Goal: Answer question/provide support: Share knowledge or assist other users

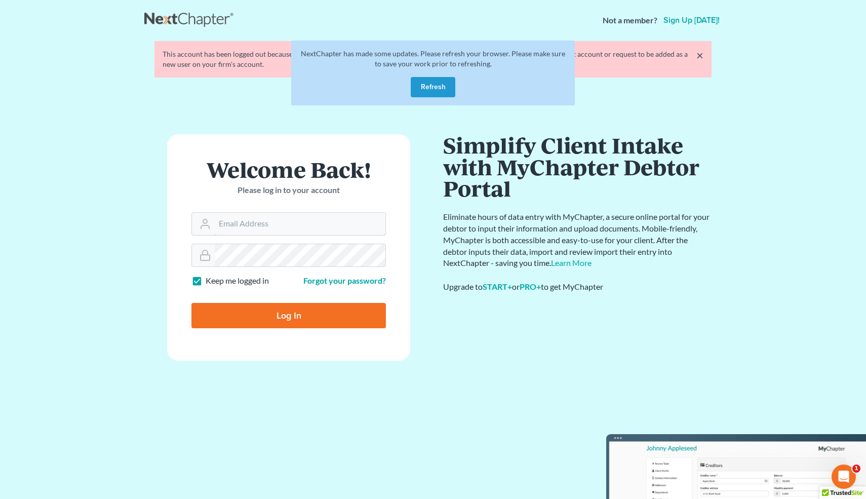
type input "[EMAIL_ADDRESS][DOMAIN_NAME]"
click at [435, 76] on div "NextChapter has made some updates. Please refresh your browser. Please make sur…" at bounding box center [433, 73] width 284 height 65
click at [434, 84] on button "Refresh" at bounding box center [433, 87] width 45 height 20
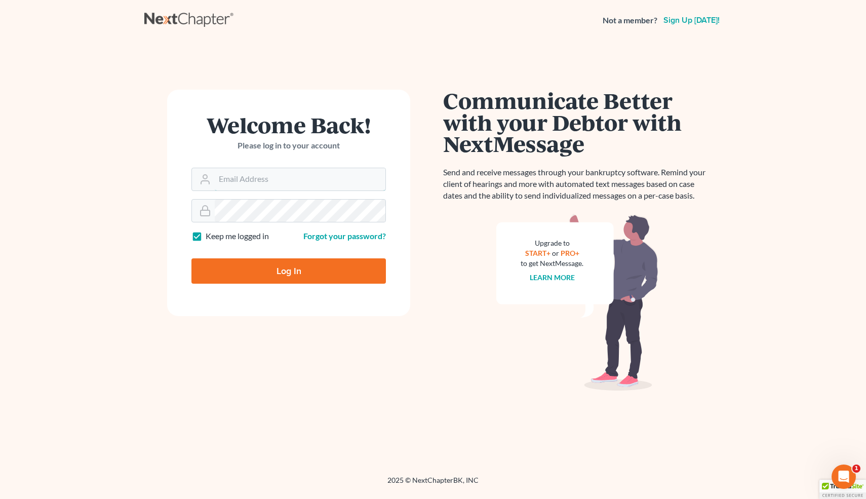
type input "[EMAIL_ADDRESS][DOMAIN_NAME]"
click at [308, 280] on input "Log In" at bounding box center [288, 270] width 195 height 25
type input "Thinking..."
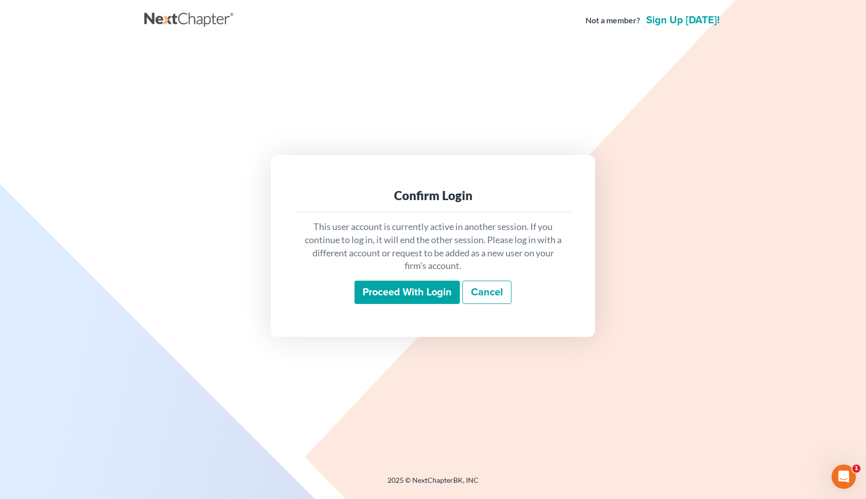
click at [406, 289] on input "Proceed with login" at bounding box center [407, 292] width 105 height 23
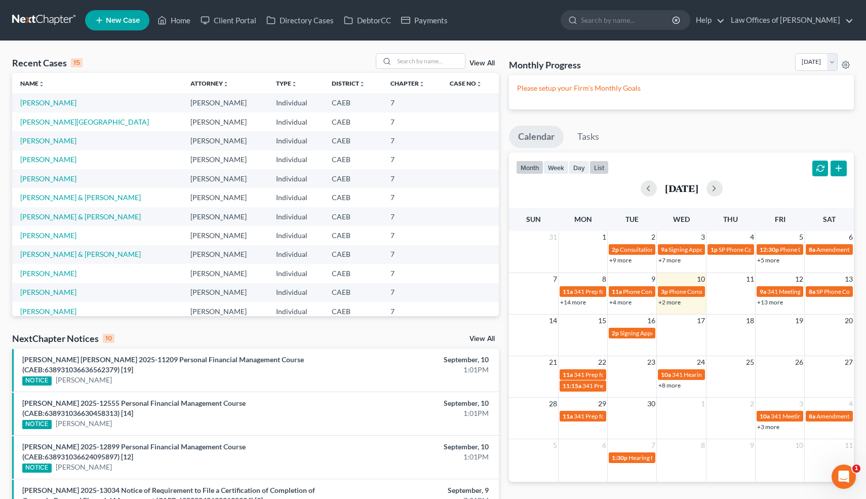
click at [601, 164] on button "list" at bounding box center [599, 168] width 19 height 14
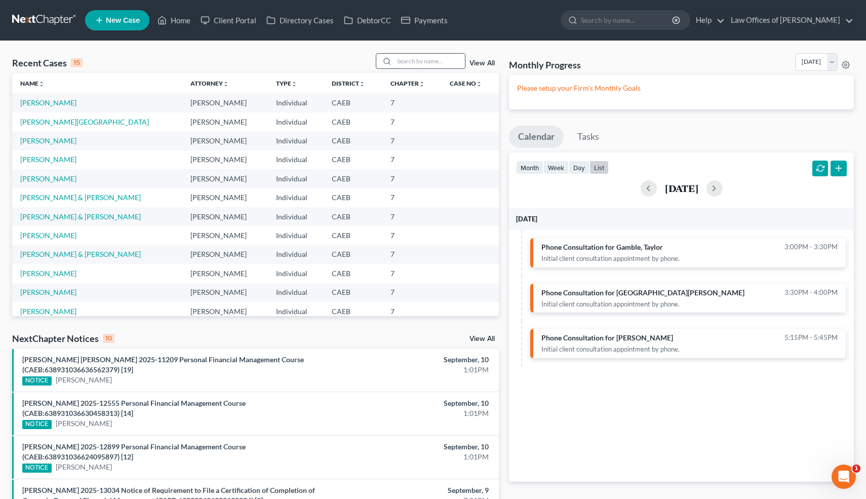
click at [429, 57] on input "search" at bounding box center [429, 61] width 71 height 15
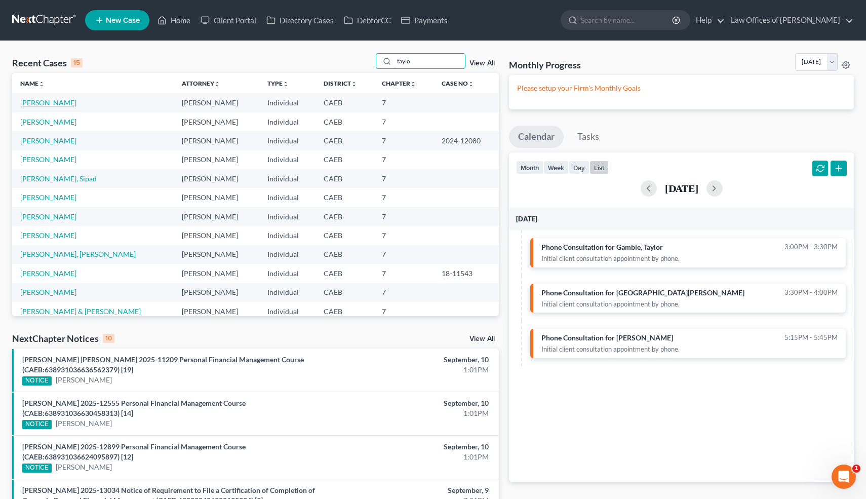
type input "taylo"
click at [63, 102] on link "Gamble, Taylor" at bounding box center [48, 102] width 56 height 9
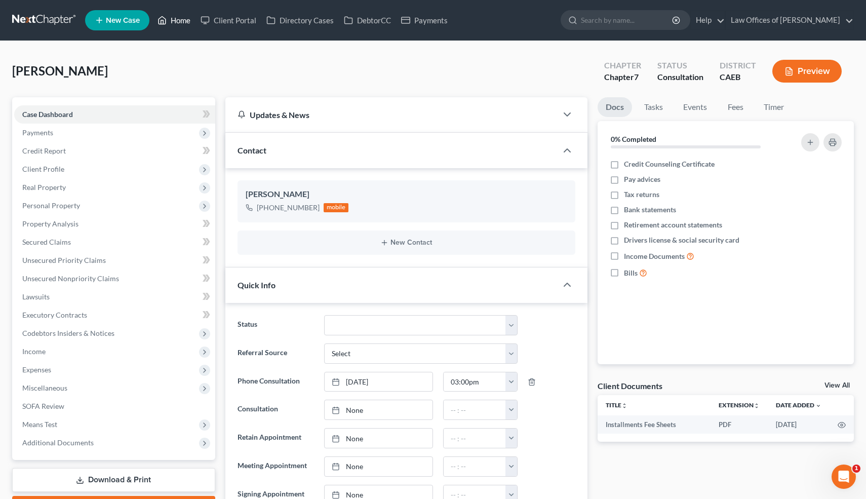
click at [182, 21] on link "Home" at bounding box center [173, 20] width 43 height 18
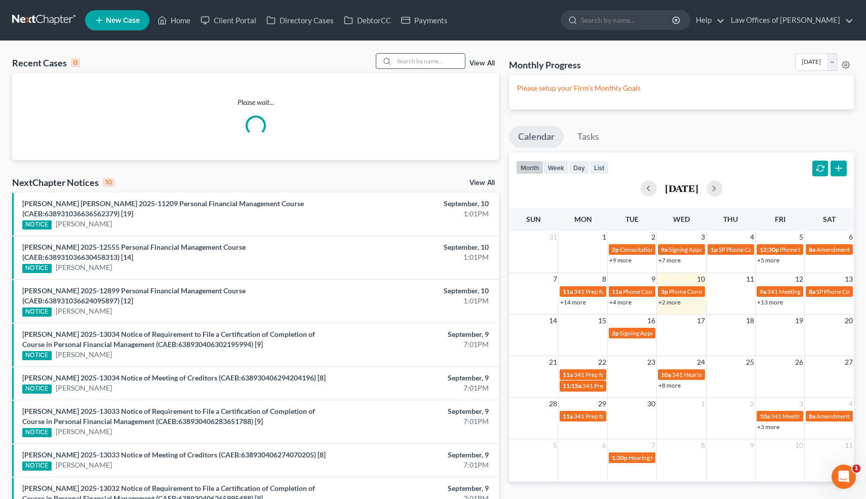
click at [452, 61] on input "search" at bounding box center [429, 61] width 71 height 15
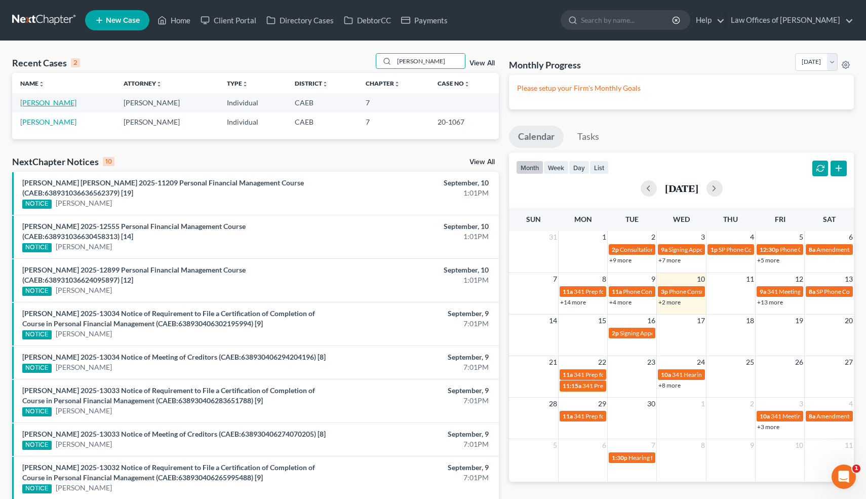
type input "gamble"
click at [60, 103] on link "Gamble, Taylor" at bounding box center [48, 102] width 56 height 9
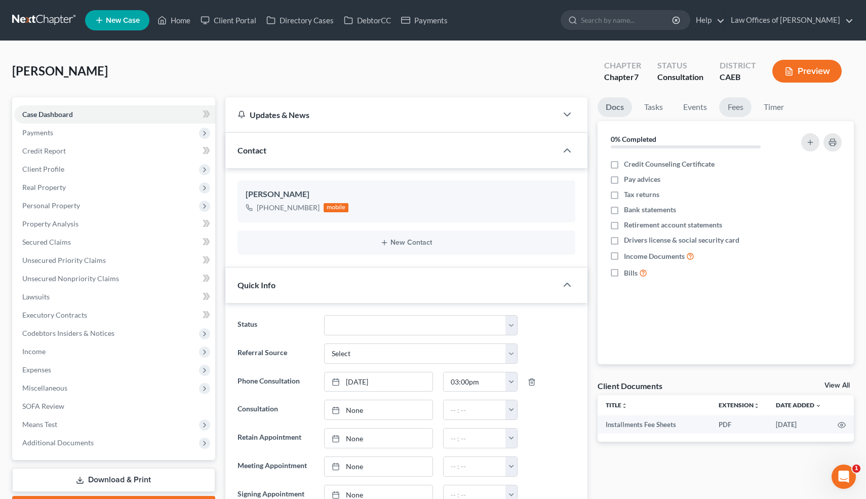
click at [739, 105] on link "Fees" at bounding box center [735, 107] width 32 height 20
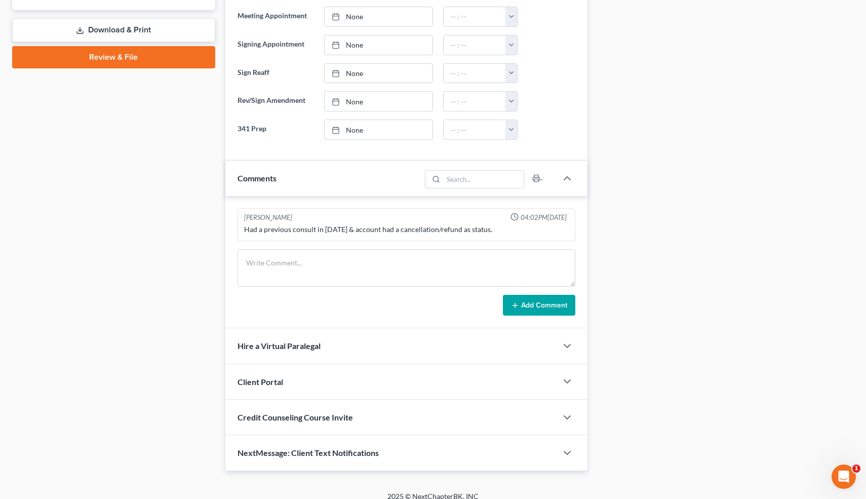
scroll to position [460, 0]
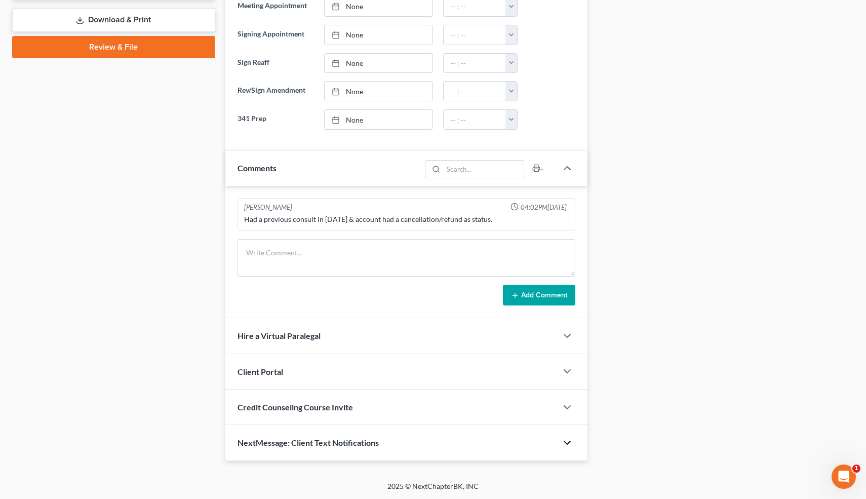
click at [566, 441] on icon "button" at bounding box center [567, 443] width 12 height 12
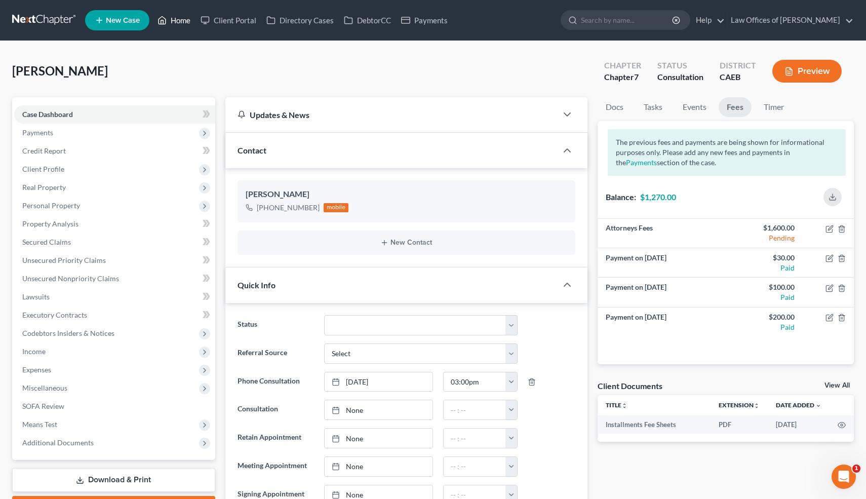
click at [182, 21] on link "Home" at bounding box center [173, 20] width 43 height 18
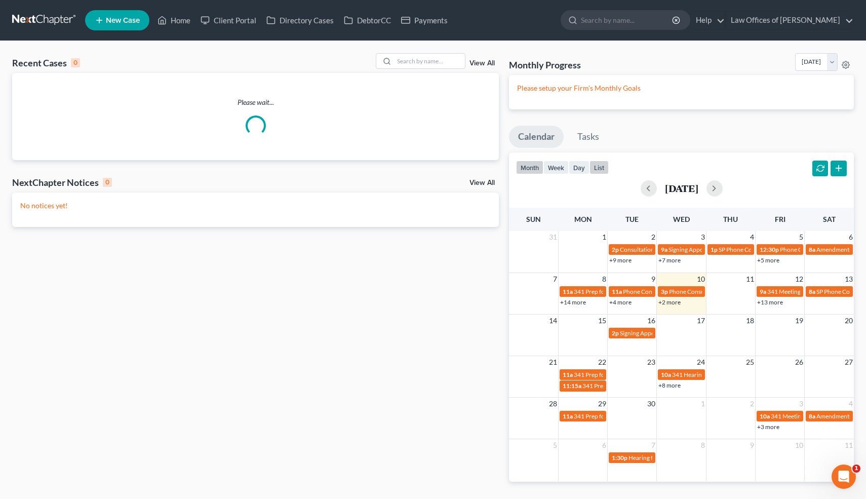
click at [596, 168] on button "list" at bounding box center [599, 168] width 19 height 14
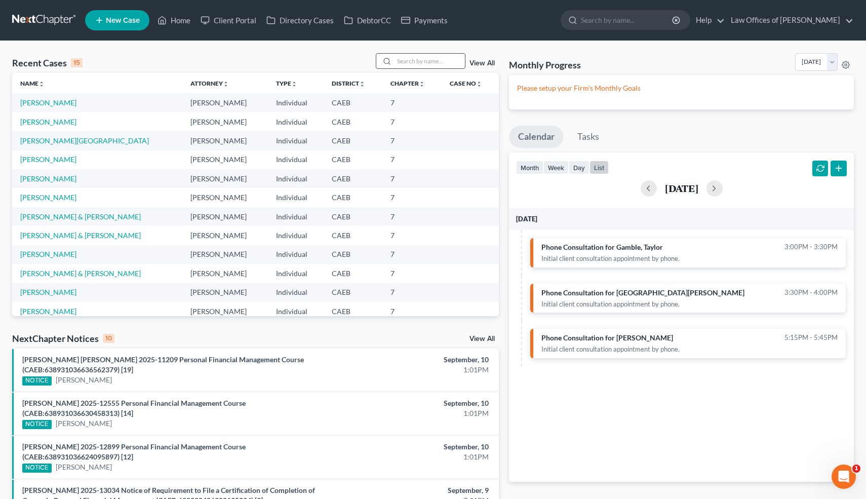
click at [440, 60] on input "search" at bounding box center [429, 61] width 71 height 15
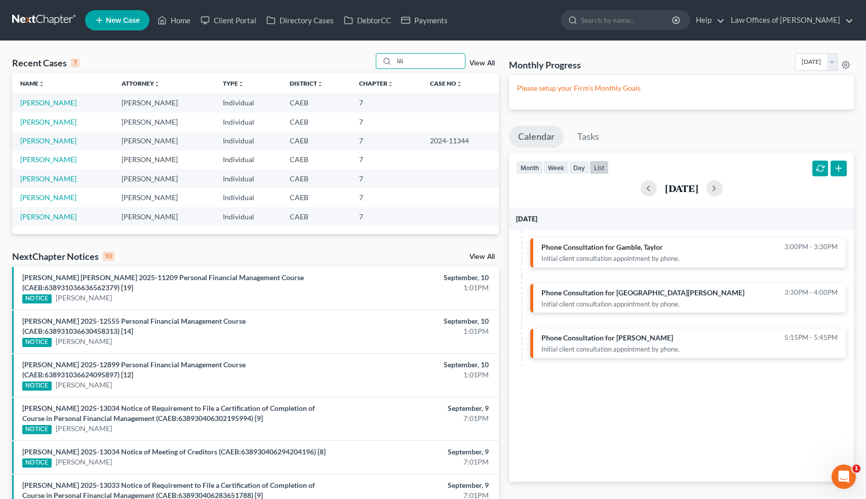
type input "lili"
click at [59, 109] on td "Morentin, Lilia" at bounding box center [62, 102] width 101 height 19
click at [59, 103] on link "Morentin, Lilia" at bounding box center [48, 102] width 56 height 9
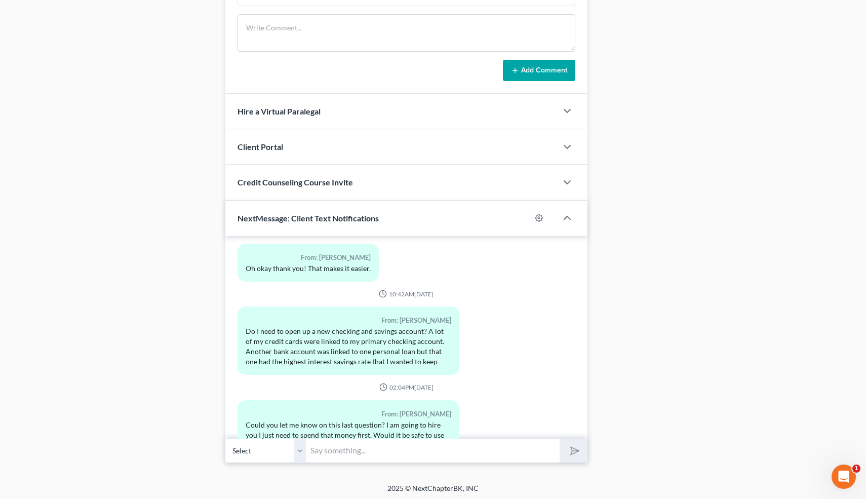
scroll to position [824, 0]
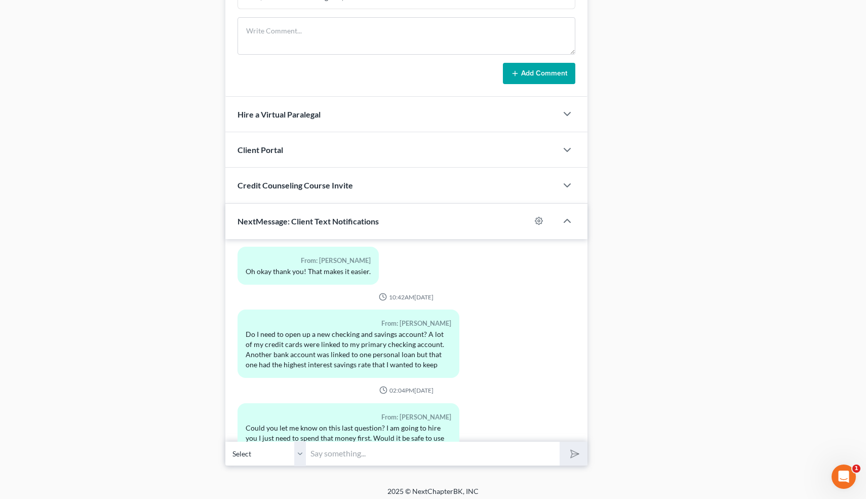
click at [390, 460] on input "text" at bounding box center [433, 453] width 254 height 25
type input "J"
type input "You can ry to have the automatic withdrawals stop. Otherwise, Valley Strong wil…"
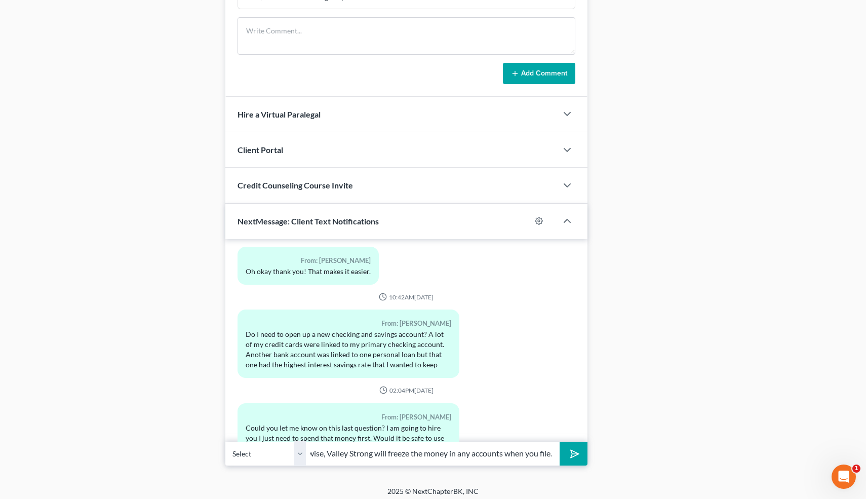
click at [560, 442] on button "submit" at bounding box center [574, 454] width 28 height 24
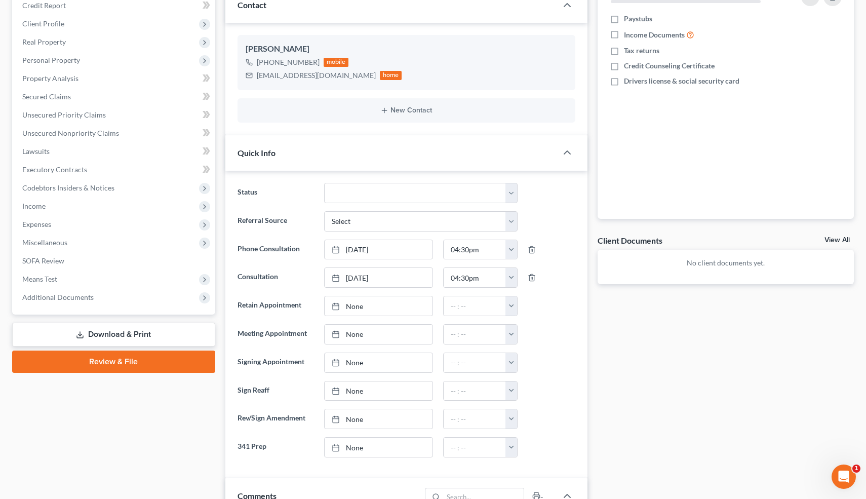
scroll to position [0, 0]
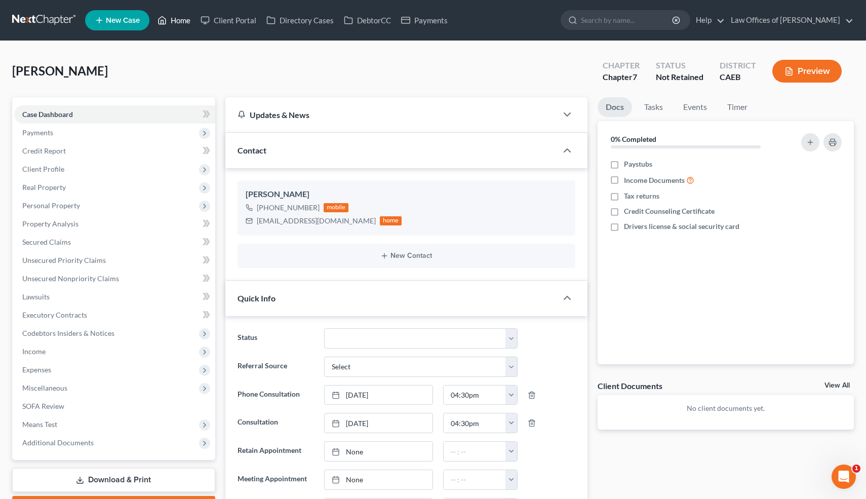
click at [181, 18] on link "Home" at bounding box center [173, 20] width 43 height 18
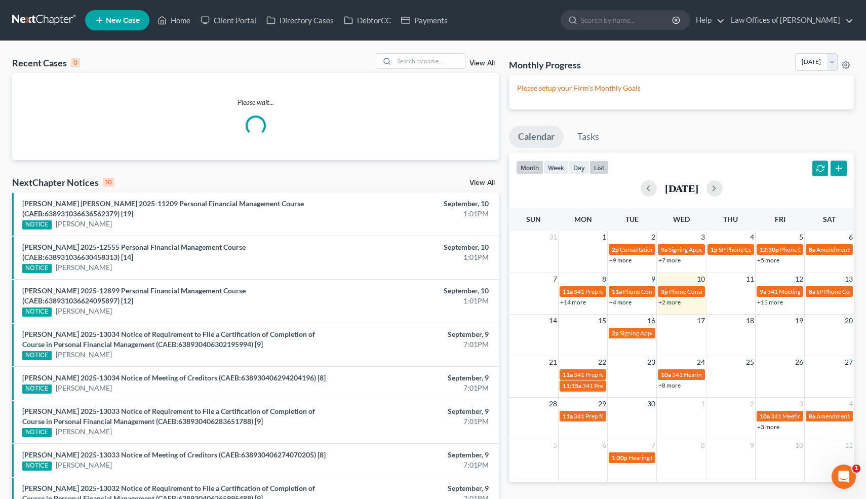
click at [601, 166] on button "list" at bounding box center [599, 168] width 19 height 14
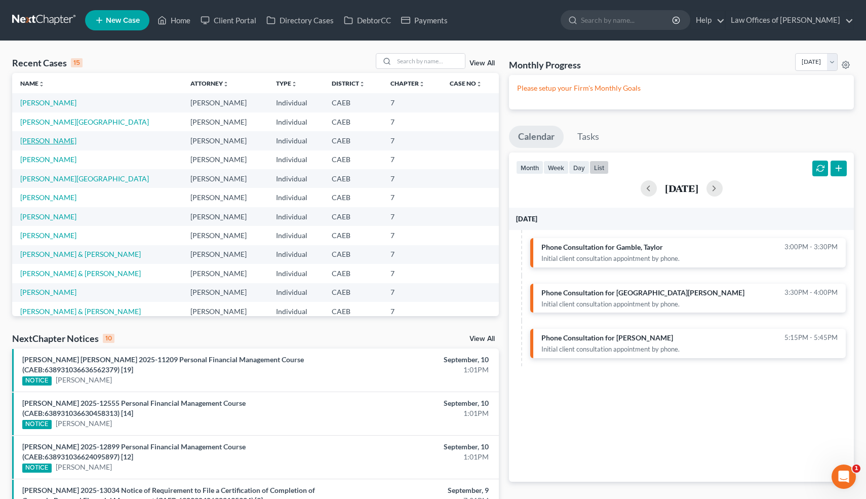
click at [48, 141] on link "Gamble, Taylor" at bounding box center [48, 140] width 56 height 9
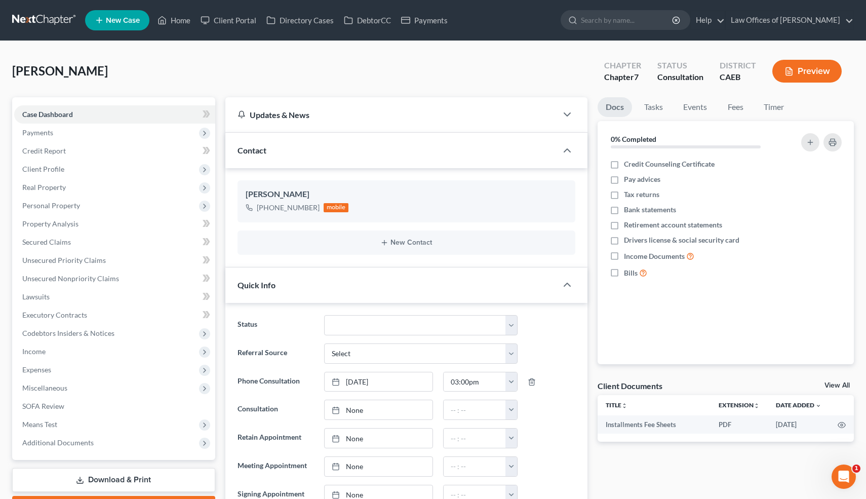
click at [485, 288] on div "Quick Info" at bounding box center [391, 284] width 332 height 35
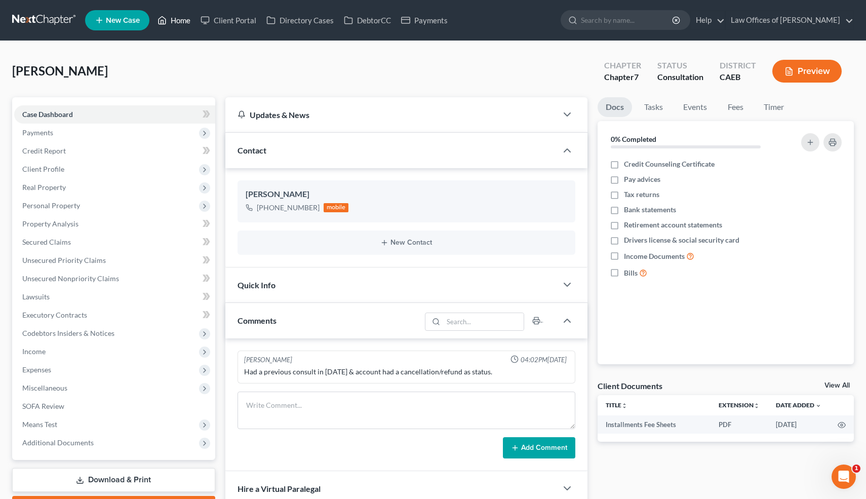
click at [182, 20] on link "Home" at bounding box center [173, 20] width 43 height 18
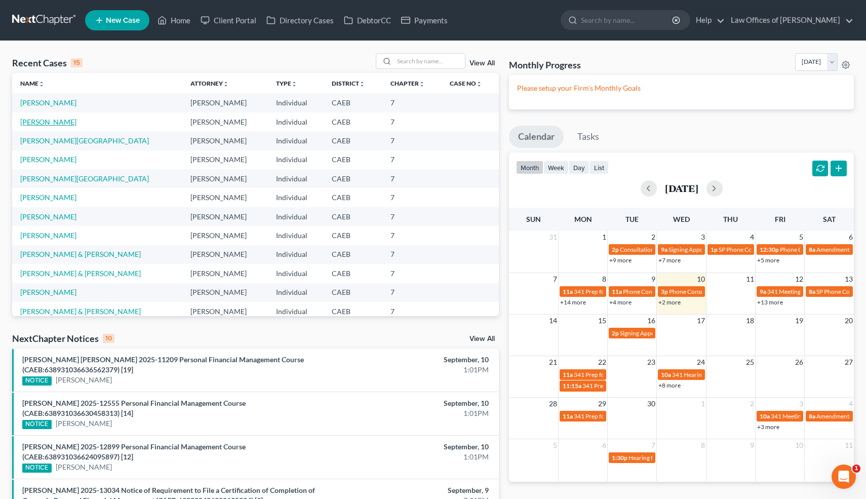
click at [59, 122] on link "Morentin, Lilia" at bounding box center [48, 122] width 56 height 9
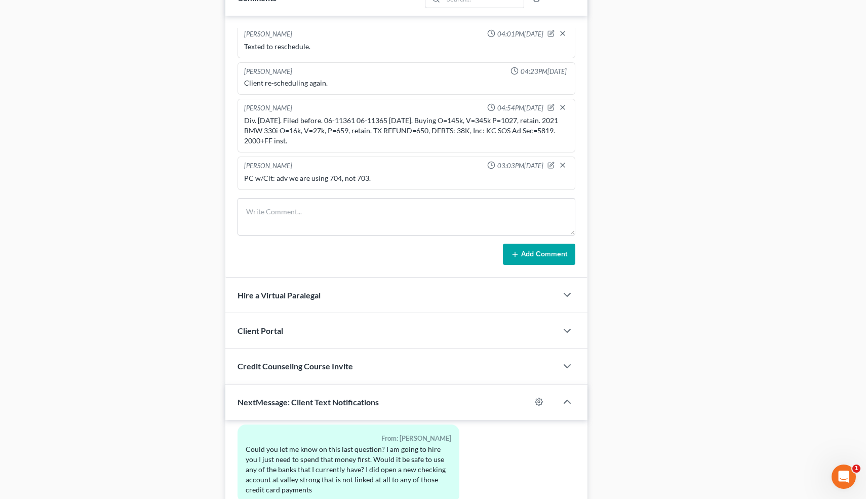
scroll to position [829, 0]
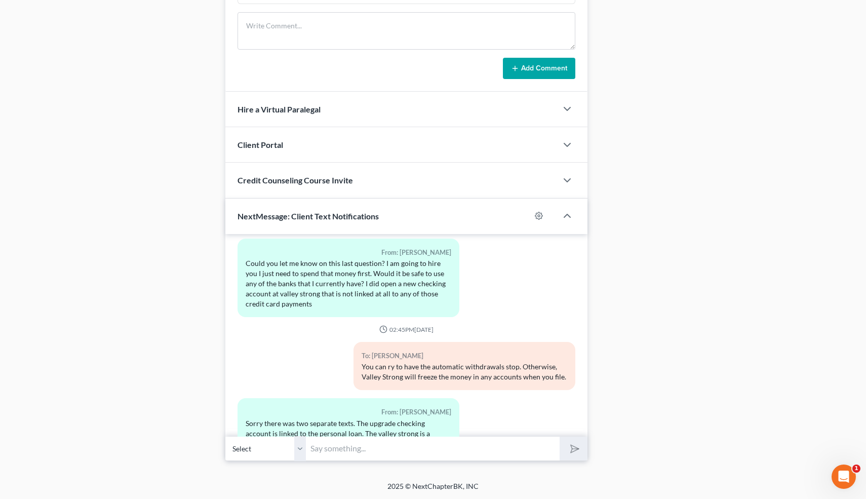
click at [377, 450] on input "text" at bounding box center [433, 448] width 254 height 25
type input "You can, but Valley Strong might freeze it when you file bankruptcy"
click at [560, 437] on button "submit" at bounding box center [574, 449] width 28 height 24
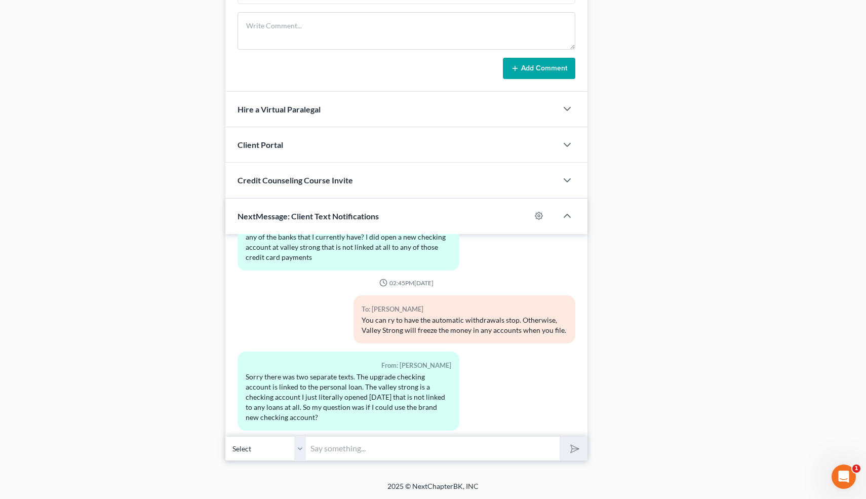
scroll to position [7953, 0]
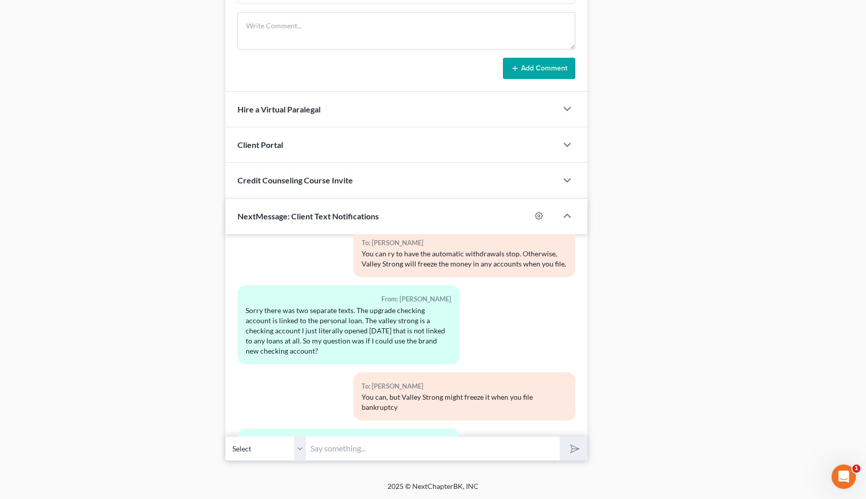
click at [334, 448] on input "text" at bounding box center [433, 448] width 254 height 25
click at [316, 446] on input "text" at bounding box center [433, 448] width 254 height 25
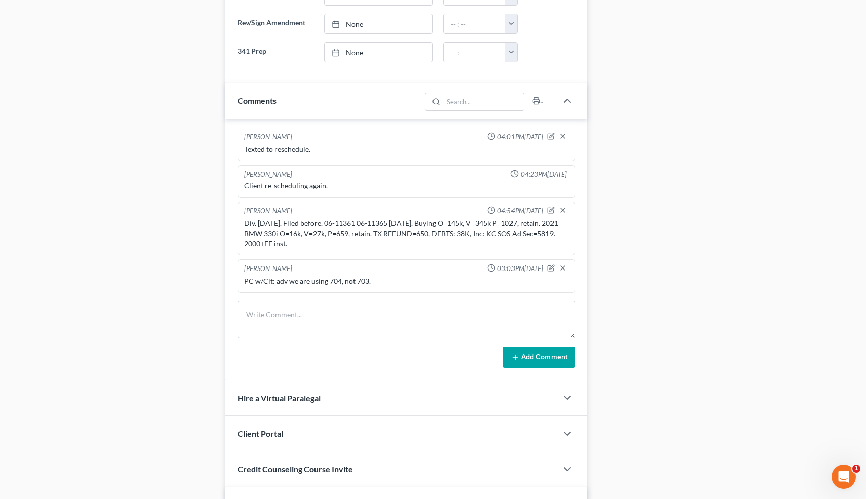
scroll to position [0, 0]
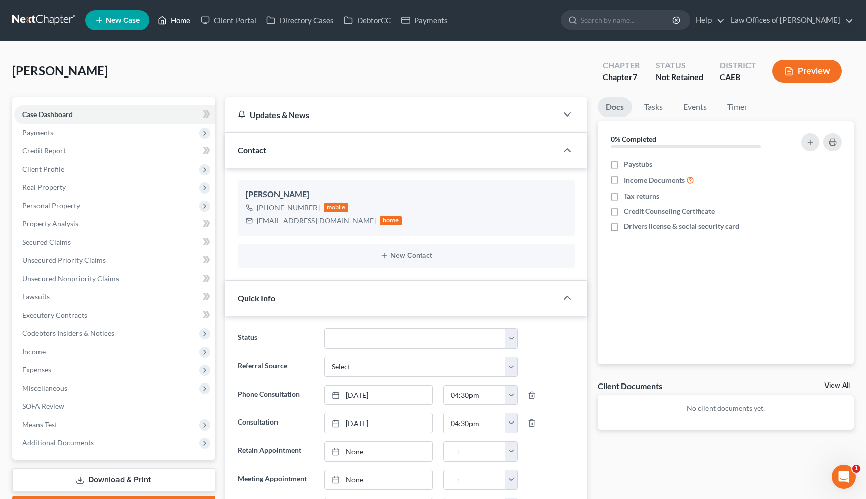
click at [184, 22] on link "Home" at bounding box center [173, 20] width 43 height 18
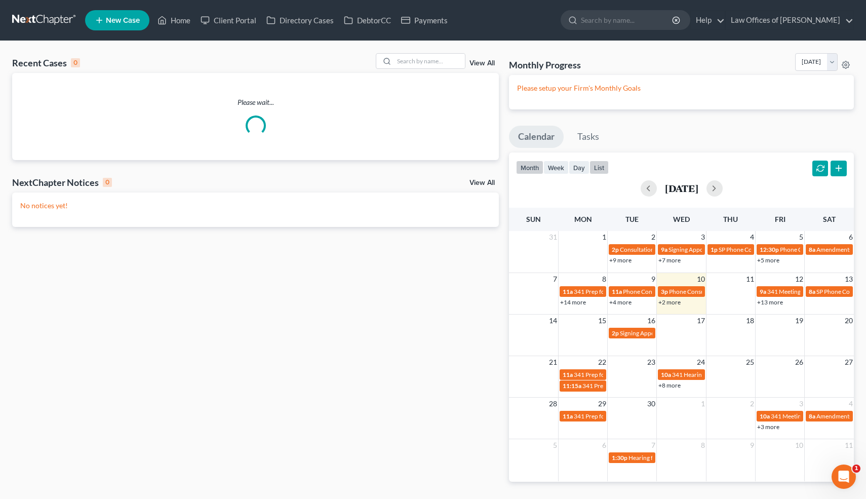
click at [599, 161] on button "list" at bounding box center [599, 168] width 19 height 14
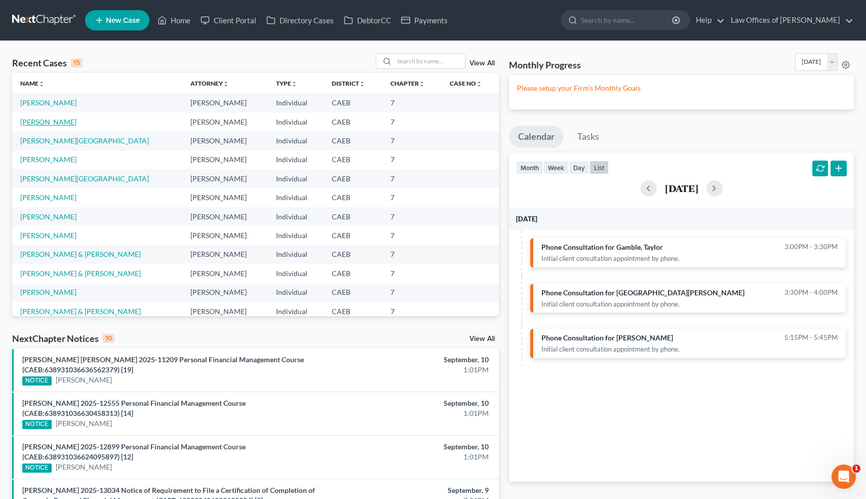
click at [50, 125] on link "Gamble, Taylor" at bounding box center [48, 122] width 56 height 9
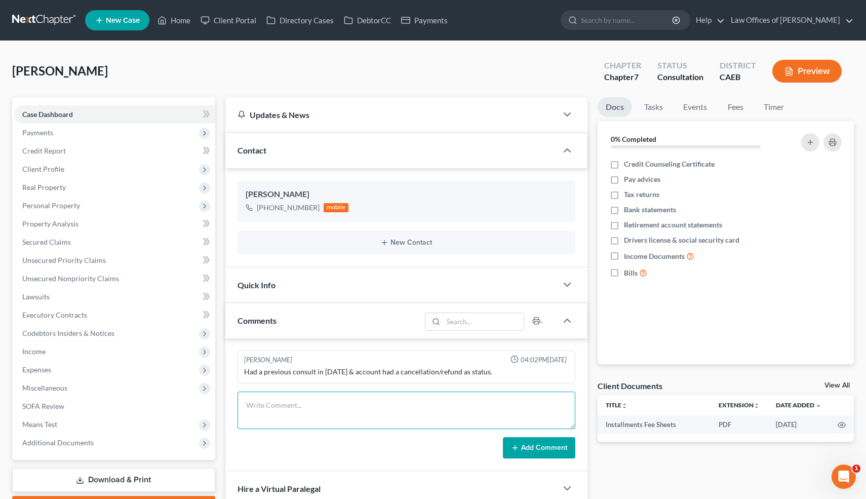
click at [303, 409] on textarea at bounding box center [407, 410] width 338 height 37
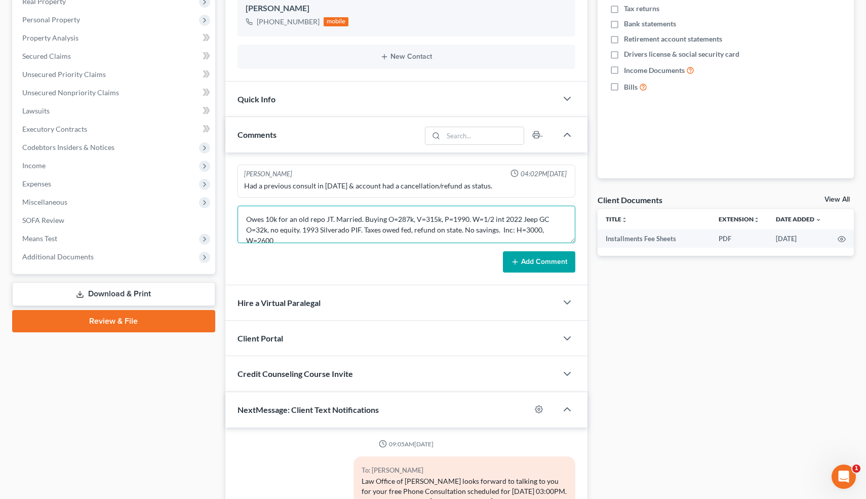
scroll to position [2, 0]
type textarea "Owes 10k for an old repo JT. Married. Buying O=287k, V=315k, P=1990. W=1/2 int …"
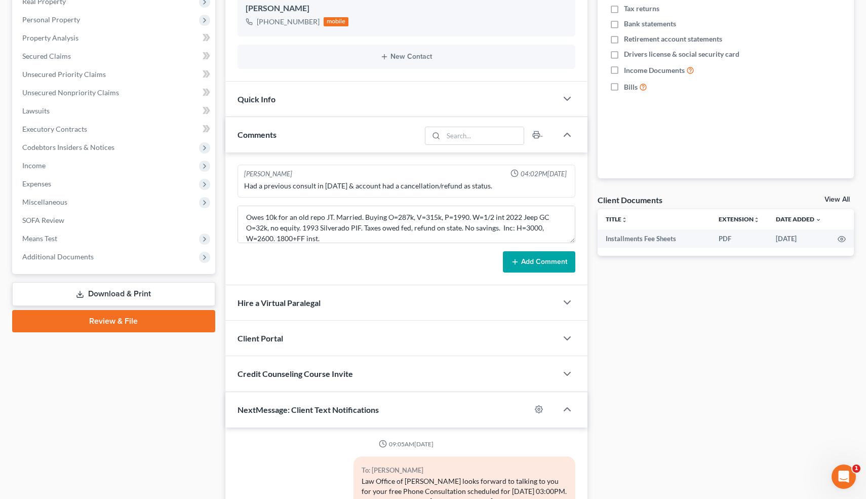
click at [529, 258] on button "Add Comment" at bounding box center [539, 261] width 72 height 21
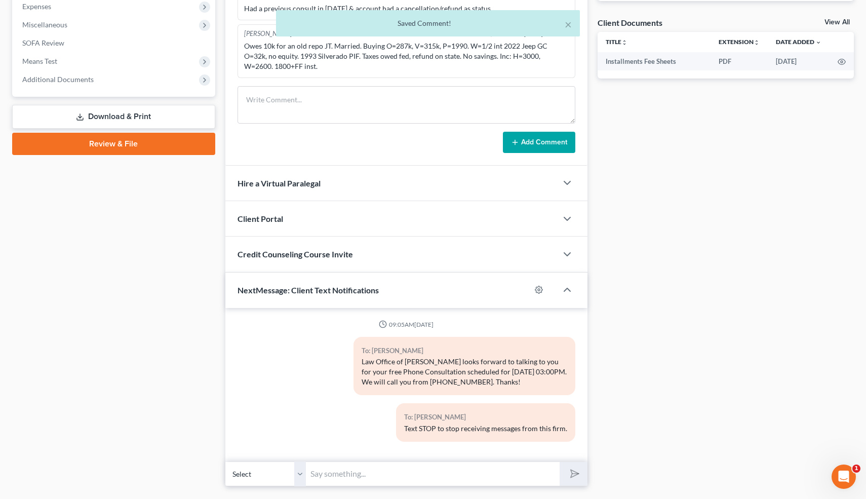
scroll to position [389, 0]
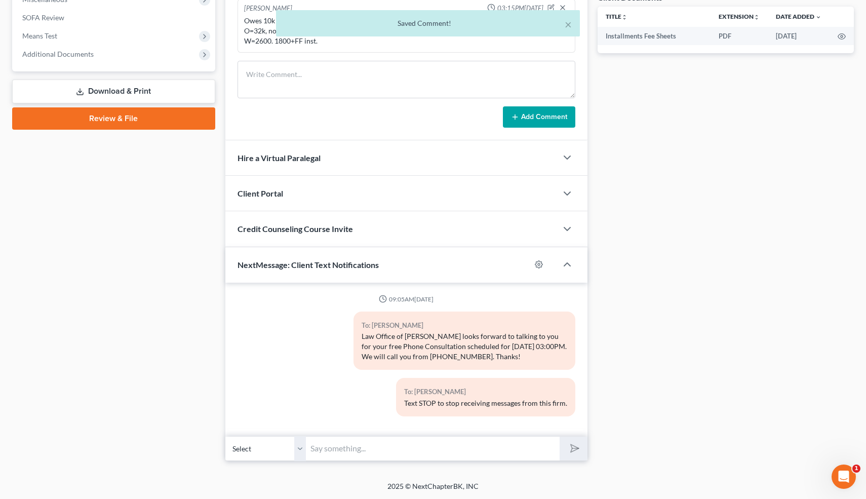
click at [434, 452] on input "text" at bounding box center [433, 448] width 254 height 25
type input "Nice talking to you! Like I said, just reply here if you have any questions or …"
click at [571, 447] on icon "submit" at bounding box center [573, 448] width 14 height 14
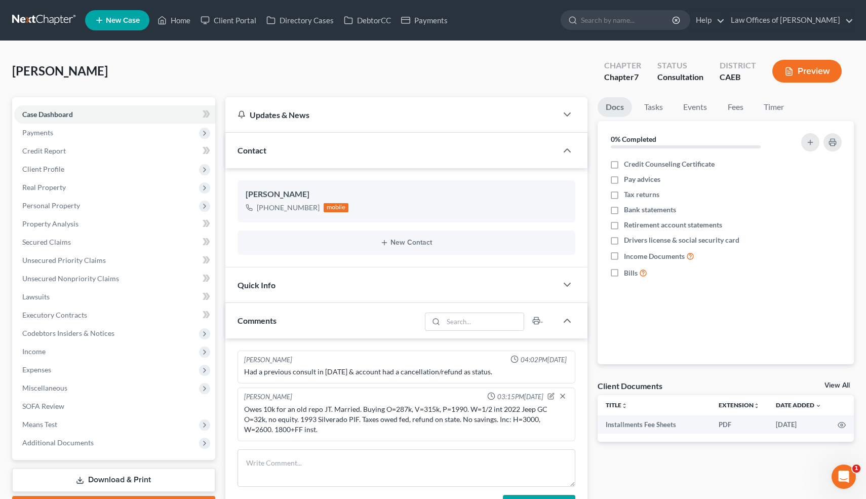
scroll to position [24, 0]
click at [566, 283] on icon "button" at bounding box center [567, 285] width 12 height 12
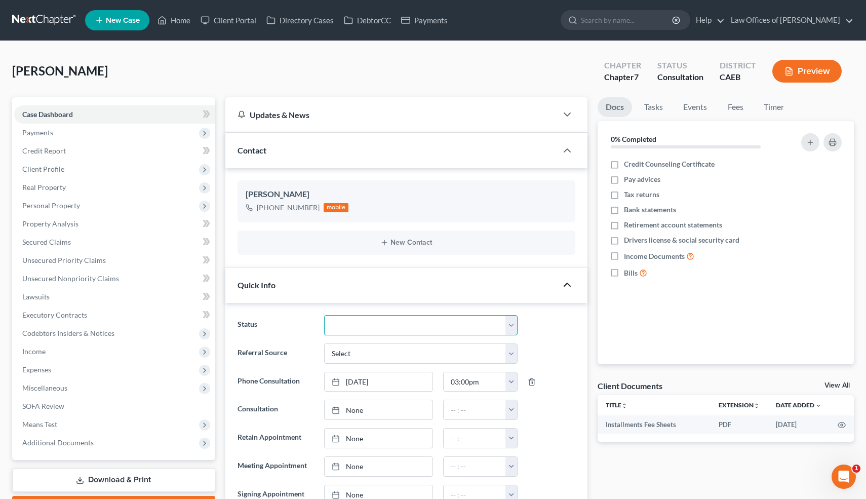
click at [419, 320] on select "Cancelled/Refund Closed Consultation Declined Discharged Filed Income Check In …" at bounding box center [420, 325] width 193 height 20
select select "10"
click at [324, 315] on select "Cancelled/Refund Closed Consultation Declined Discharged Filed Income Check In …" at bounding box center [420, 325] width 193 height 20
click at [182, 21] on link "Home" at bounding box center [173, 20] width 43 height 18
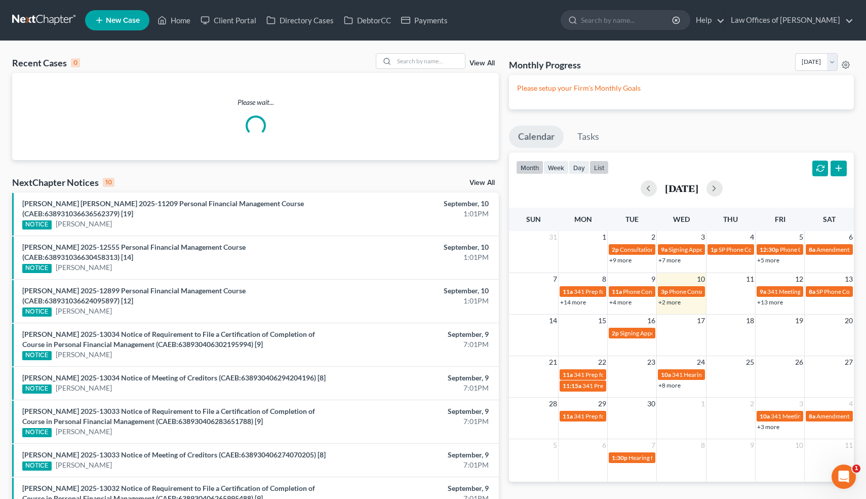
click at [604, 170] on button "list" at bounding box center [599, 168] width 19 height 14
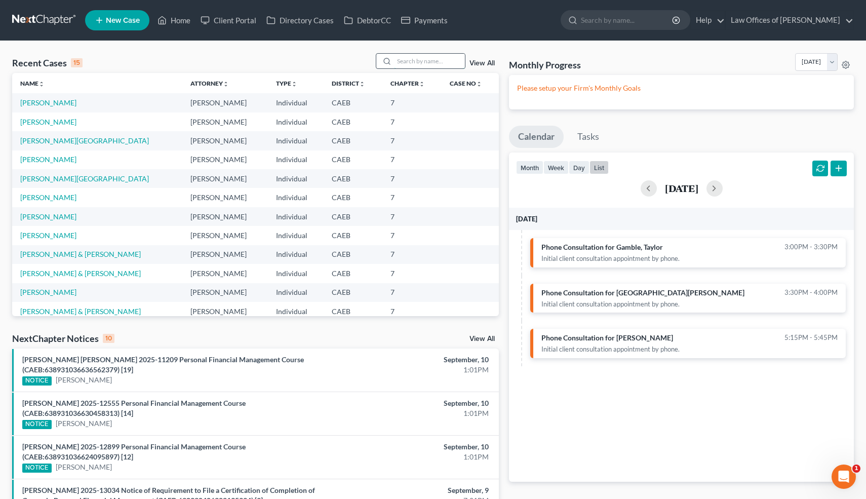
click at [423, 61] on input "search" at bounding box center [429, 61] width 71 height 15
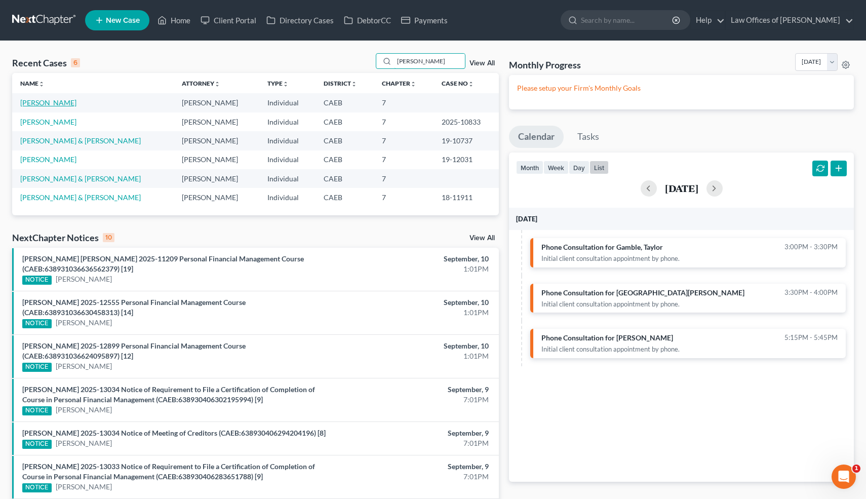
type input "medrano"
click at [62, 104] on link "Medrano, Anthony" at bounding box center [48, 102] width 56 height 9
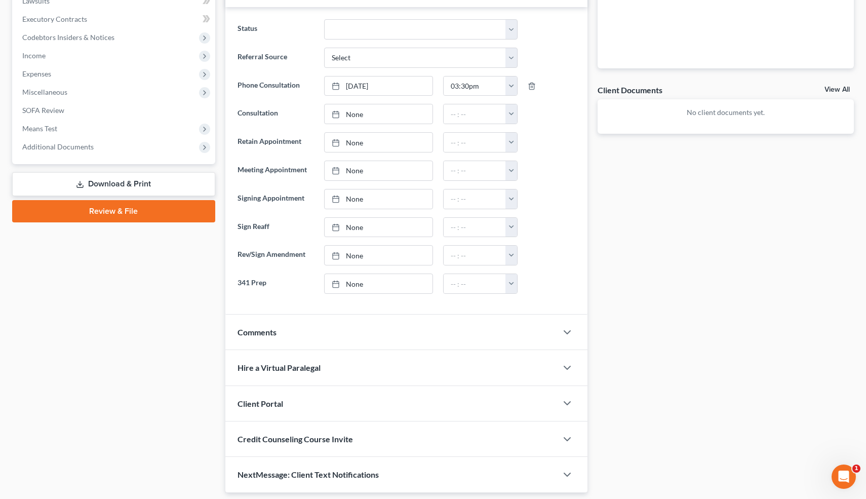
scroll to position [327, 0]
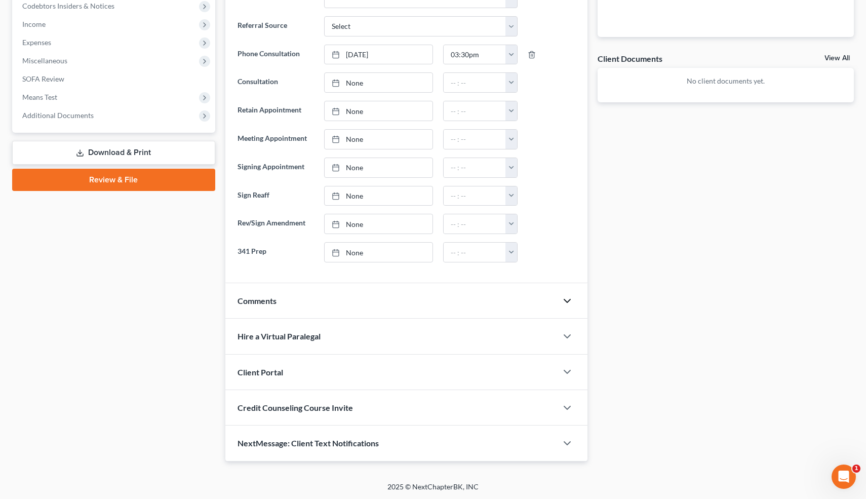
click at [569, 298] on icon "button" at bounding box center [567, 301] width 12 height 12
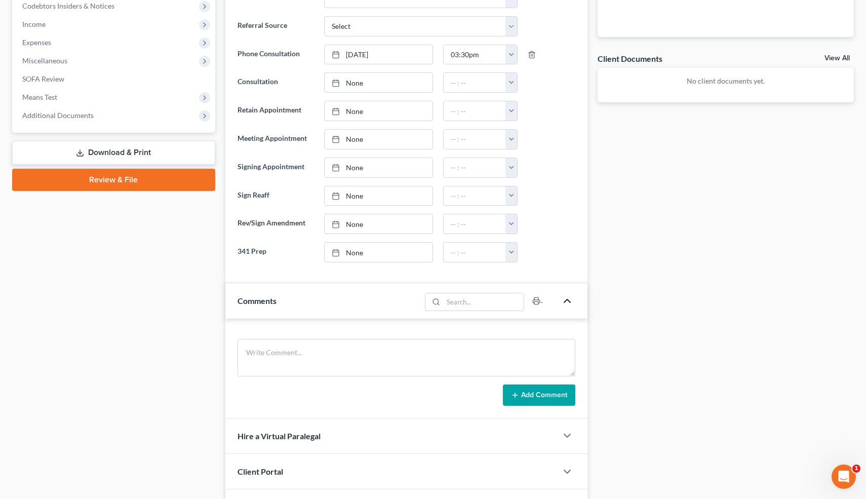
scroll to position [427, 0]
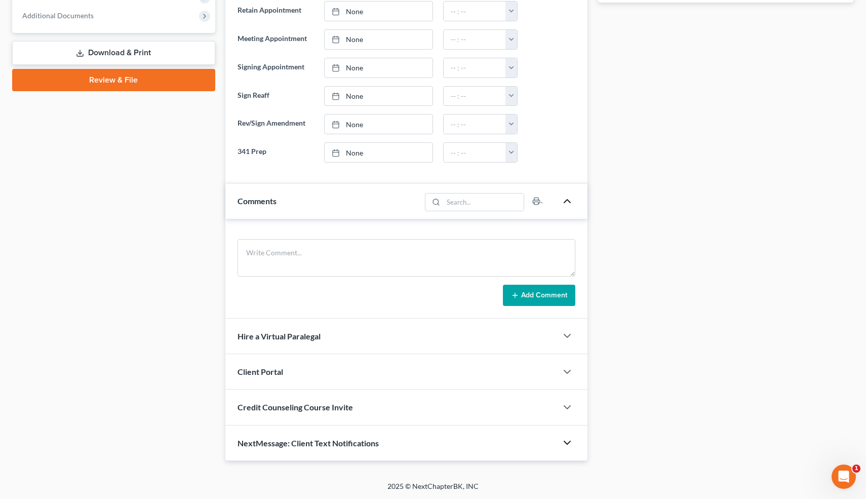
click at [566, 439] on icon "button" at bounding box center [567, 443] width 12 height 12
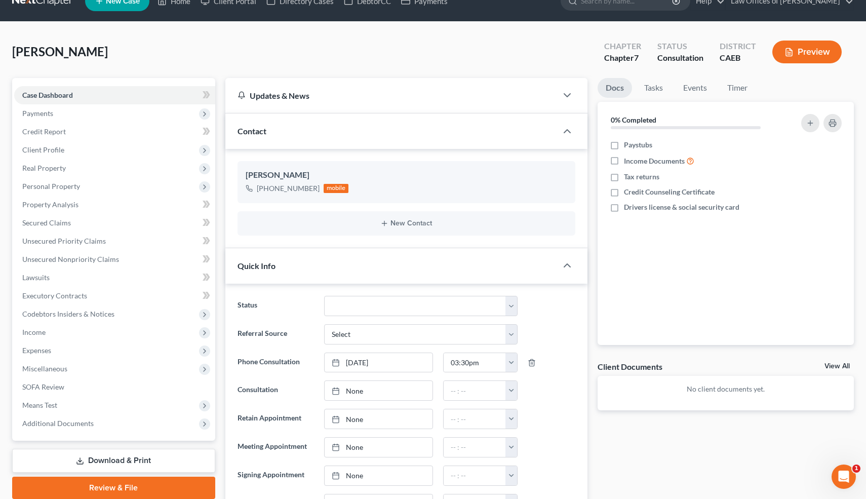
scroll to position [0, 0]
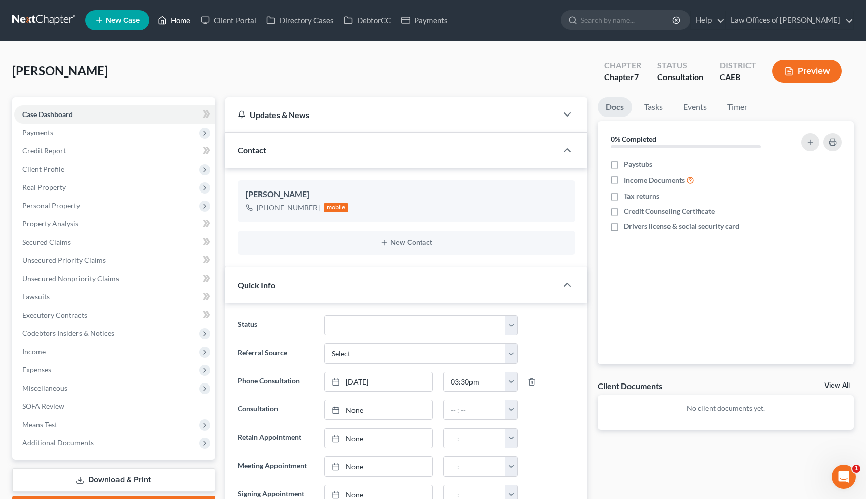
click at [182, 21] on link "Home" at bounding box center [173, 20] width 43 height 18
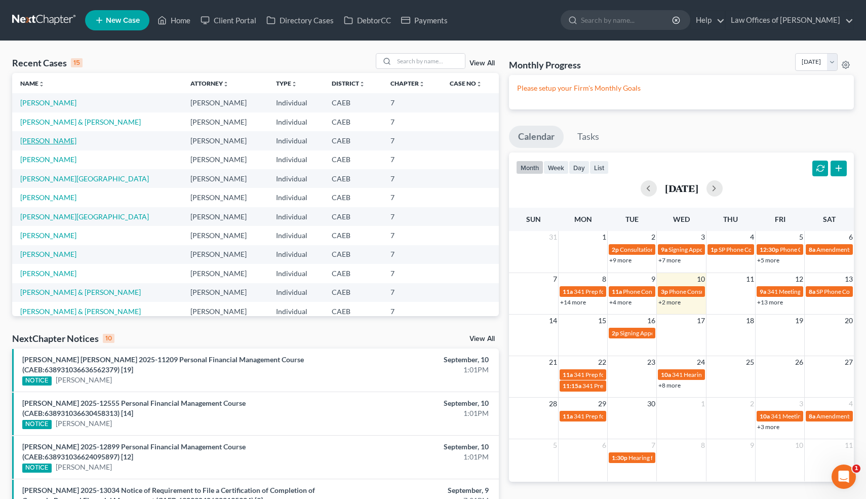
click at [57, 139] on link "Gamble, Taylor" at bounding box center [48, 140] width 56 height 9
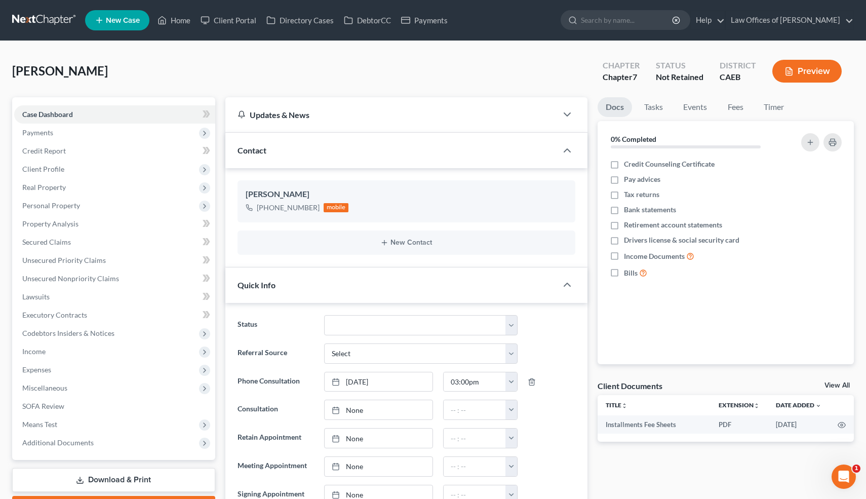
scroll to position [745, 0]
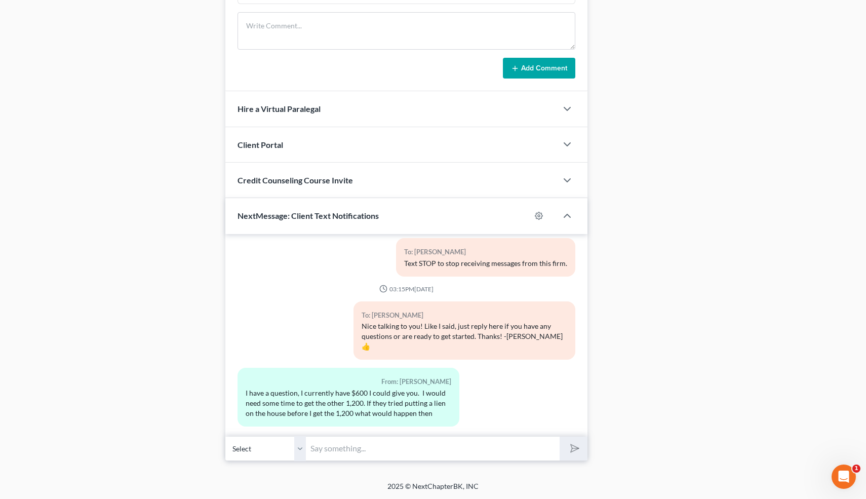
click at [405, 445] on input "text" at bounding box center [433, 448] width 254 height 25
type input "I'm not allowed to file the case until it's fully paid, and it's the filing of …"
click at [560, 437] on button "submit" at bounding box center [574, 449] width 28 height 24
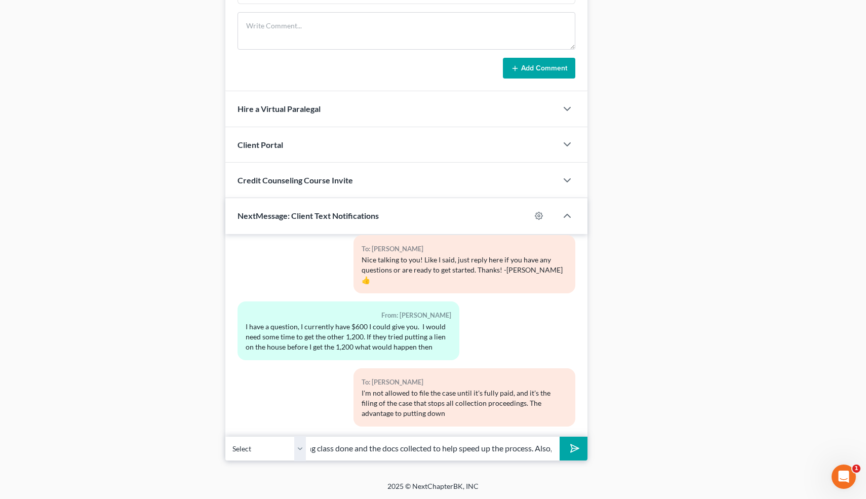
scroll to position [0, 184]
type input "A down payment is that you get the credit counseling class done and the docs co…"
click at [560, 437] on button "submit" at bounding box center [574, 449] width 28 height 24
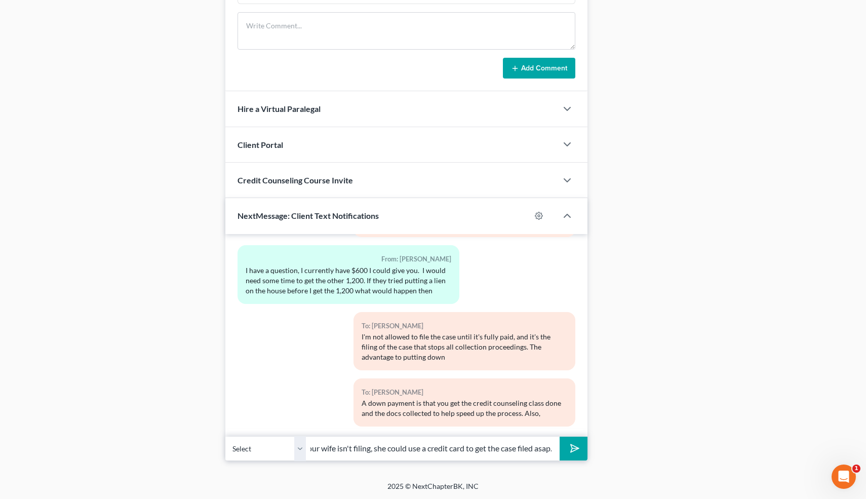
scroll to position [0, 32]
type input "Since your wife isn't filing, she could use a credit card to get the case filed…"
click at [560, 437] on button "submit" at bounding box center [574, 449] width 28 height 24
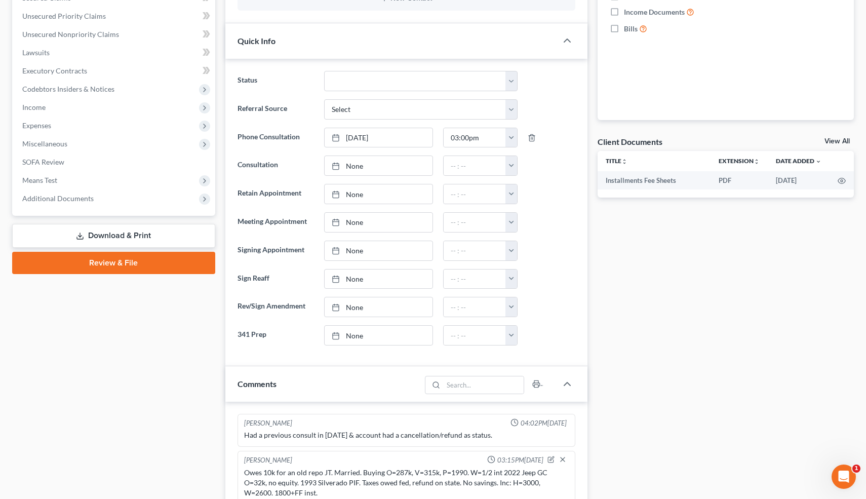
scroll to position [0, 0]
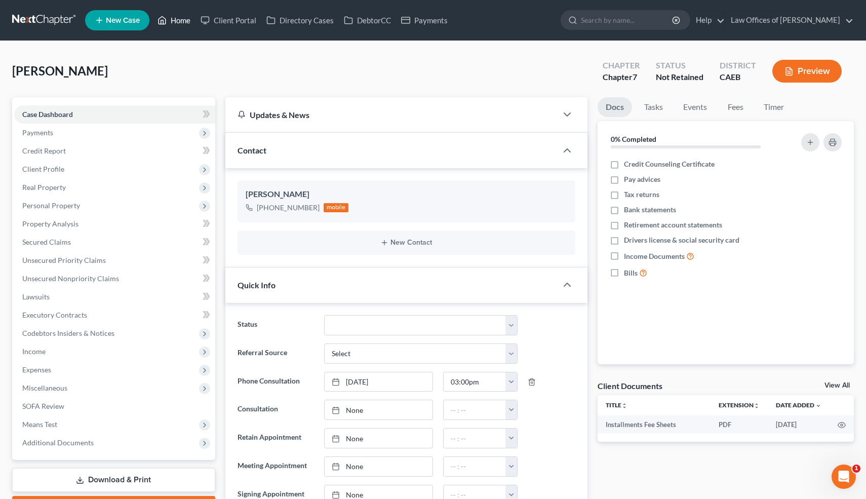
click at [184, 16] on link "Home" at bounding box center [173, 20] width 43 height 18
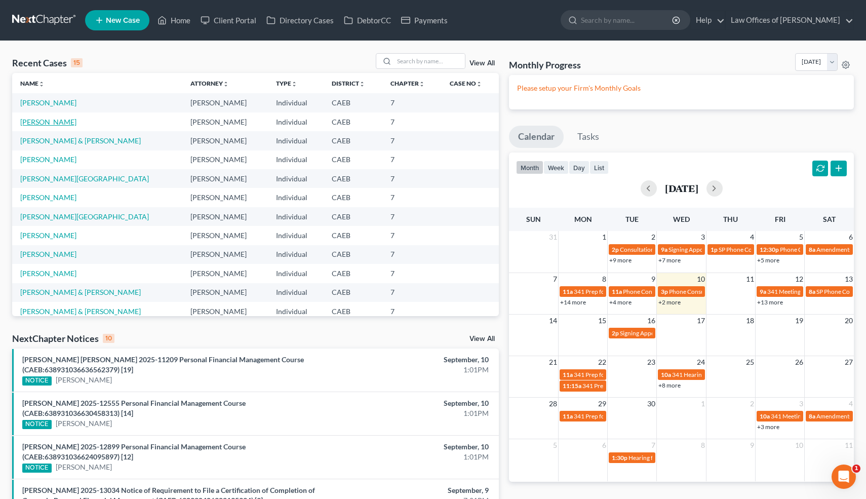
click at [71, 122] on link "Medrano, Anthony" at bounding box center [48, 122] width 56 height 9
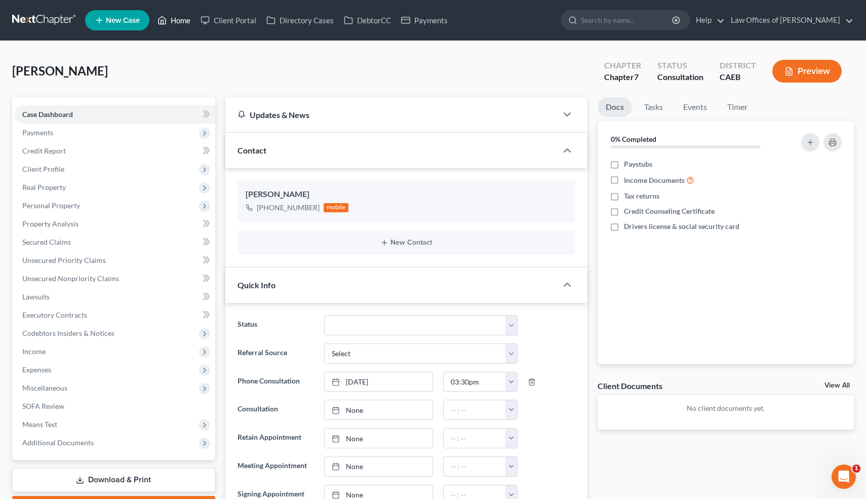
click at [183, 20] on link "Home" at bounding box center [173, 20] width 43 height 18
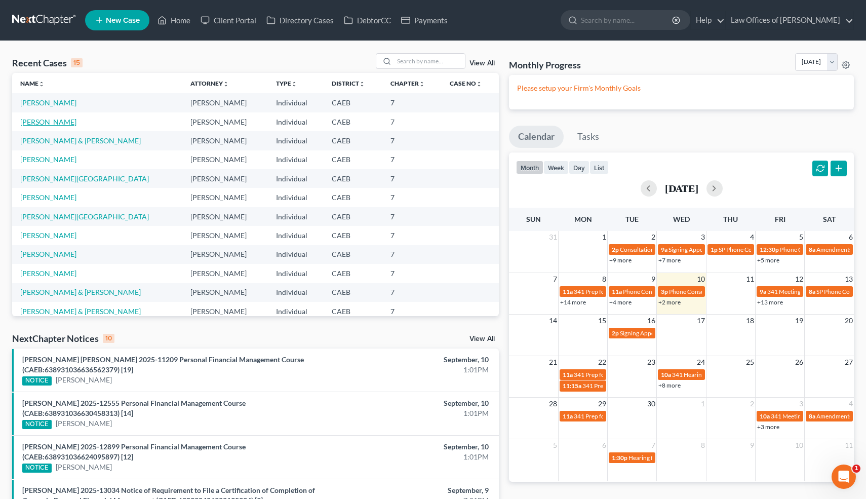
click at [53, 122] on link "Gamble, Taylor" at bounding box center [48, 122] width 56 height 9
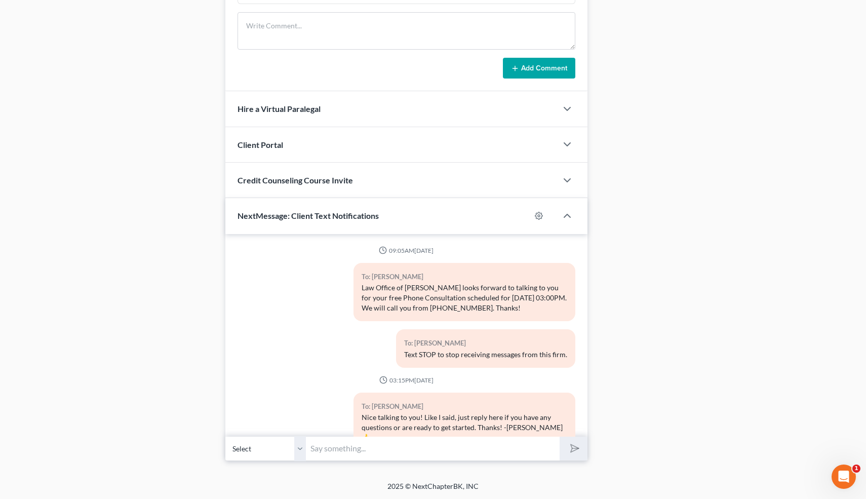
scroll to position [317, 0]
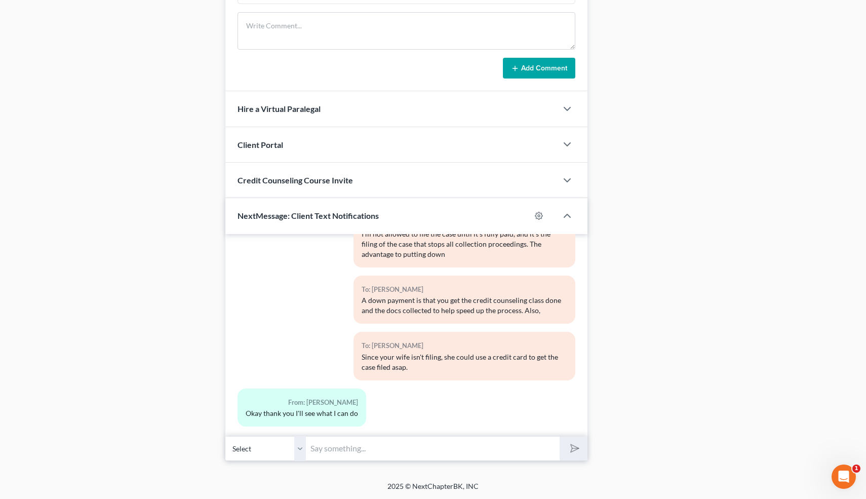
click at [321, 440] on input "text" at bounding box center [433, 448] width 254 height 25
type input "👍"
click at [575, 451] on icon "submit" at bounding box center [573, 448] width 14 height 14
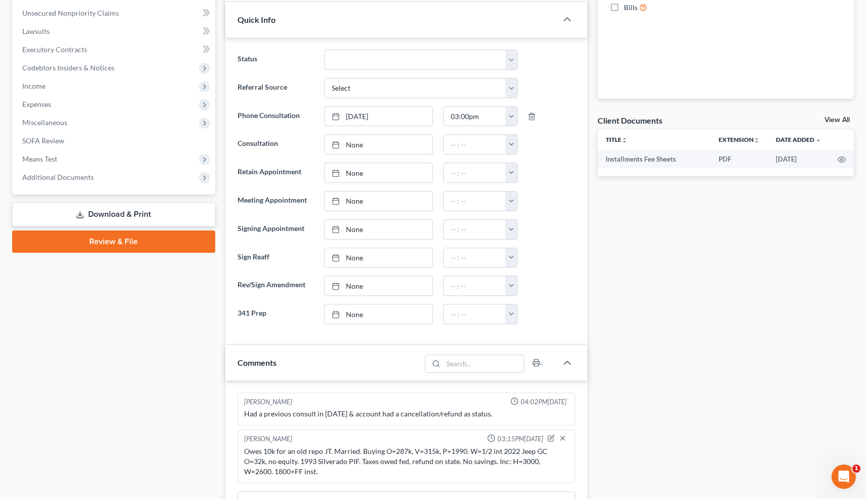
scroll to position [0, 0]
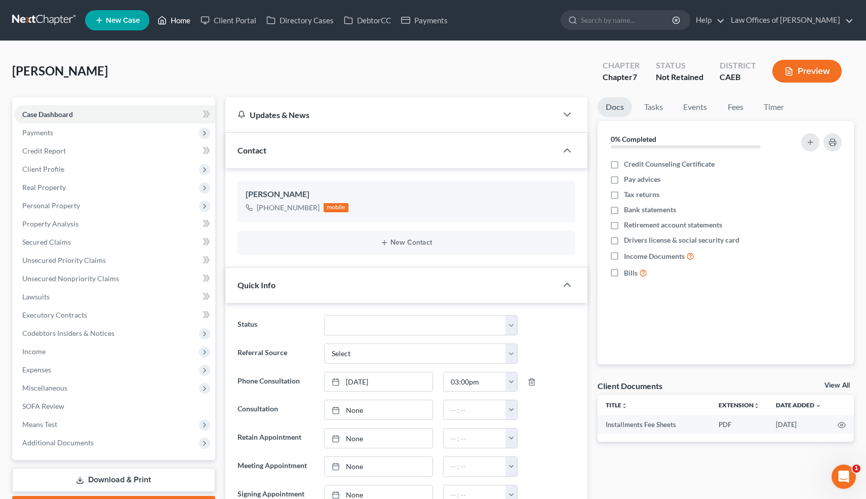
click at [176, 22] on link "Home" at bounding box center [173, 20] width 43 height 18
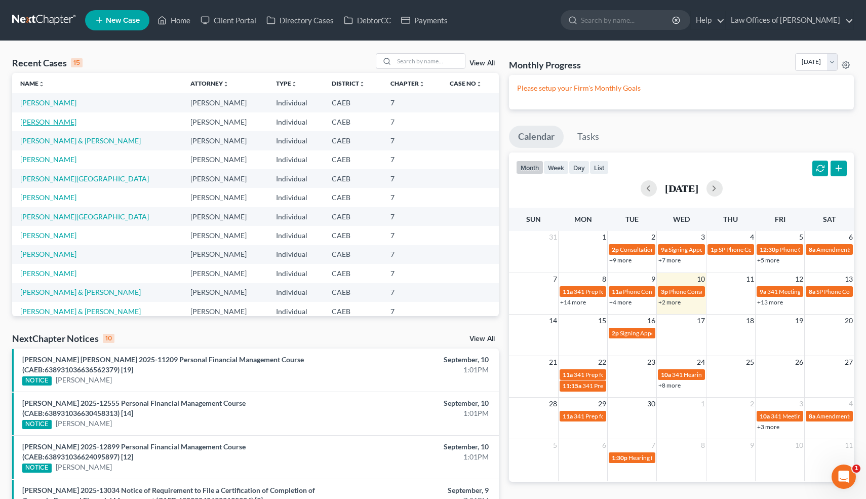
click at [61, 121] on link "Medrano, Anthony" at bounding box center [48, 122] width 56 height 9
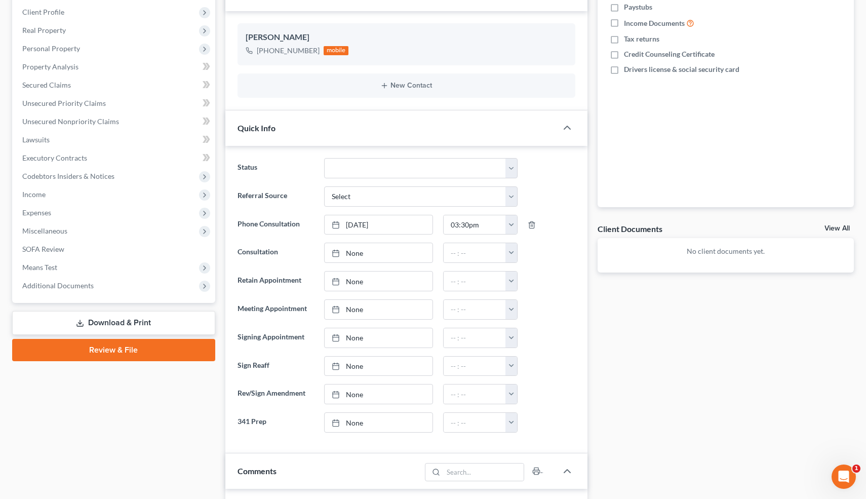
scroll to position [415, 0]
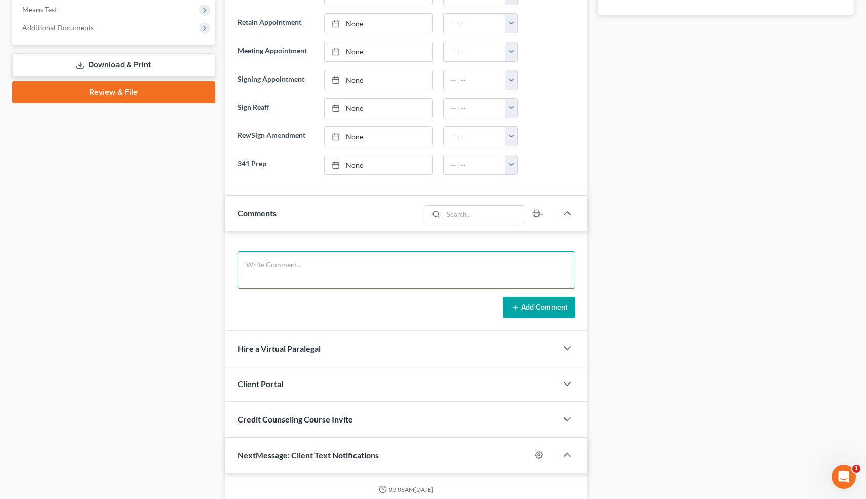
click at [329, 273] on textarea at bounding box center [407, 269] width 338 height 37
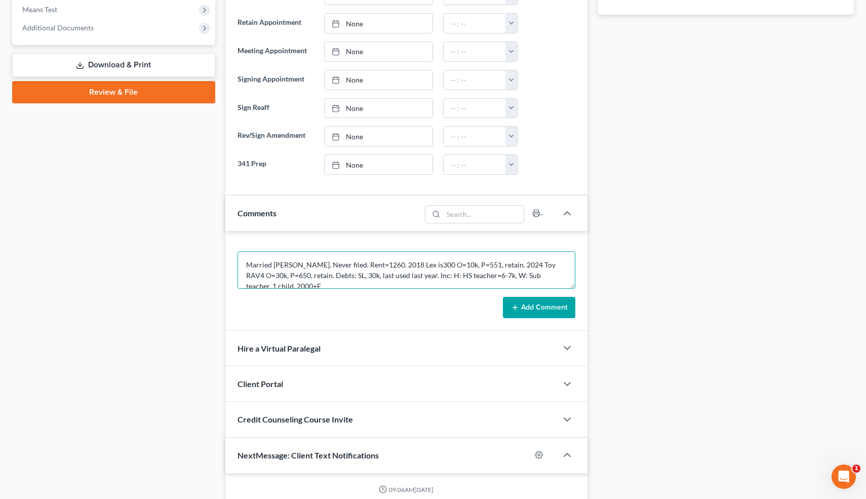
scroll to position [2, 0]
type textarea "Married JT. Never filed. Rent=1260. 2018 Lex is300 O=10k, P=551, retain. 2024 T…"
click at [543, 298] on button "Add Comment" at bounding box center [539, 307] width 72 height 21
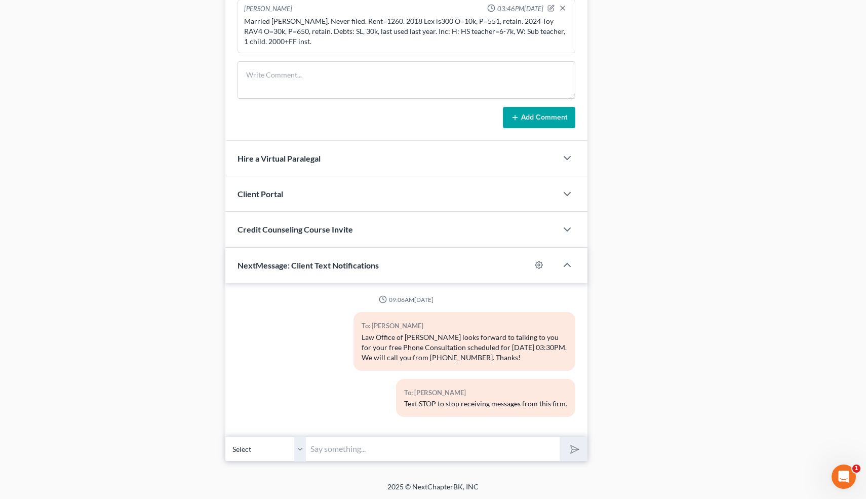
scroll to position [659, 0]
click at [337, 447] on input "text" at bounding box center [433, 448] width 254 height 25
type input "Nice talking to you! Like I said, just reply here if you have any questions or …"
click at [582, 447] on button "submit" at bounding box center [574, 449] width 28 height 24
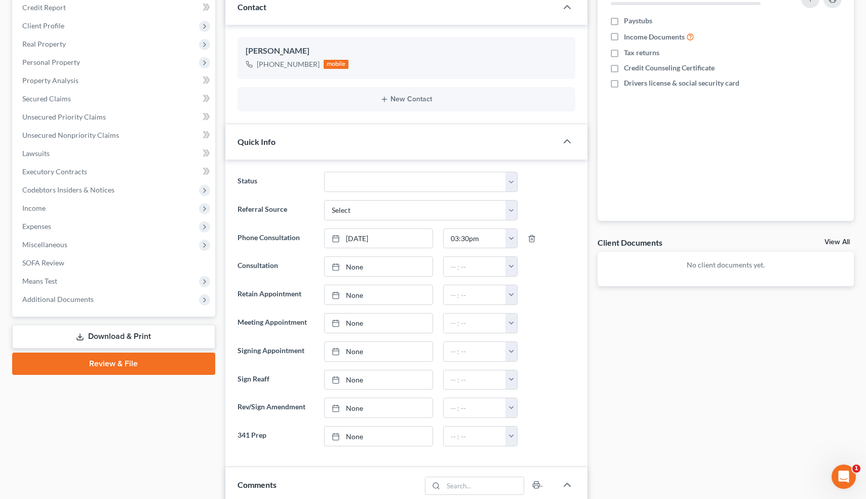
scroll to position [0, 0]
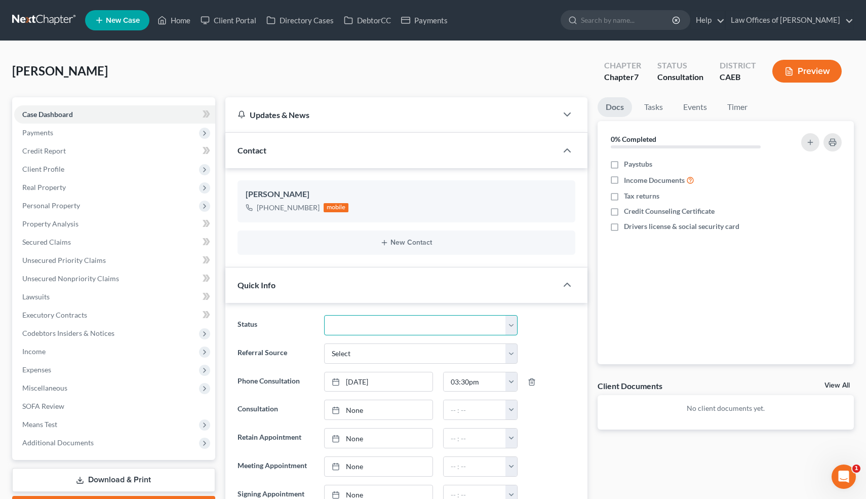
click at [356, 322] on select "Cancelled/Refund Closed Consultation Declined Discharged Filed Income Check In …" at bounding box center [420, 325] width 193 height 20
select select "10"
click at [324, 315] on select "Cancelled/Refund Closed Consultation Declined Discharged Filed Income Check In …" at bounding box center [420, 325] width 193 height 20
click at [184, 16] on link "Home" at bounding box center [173, 20] width 43 height 18
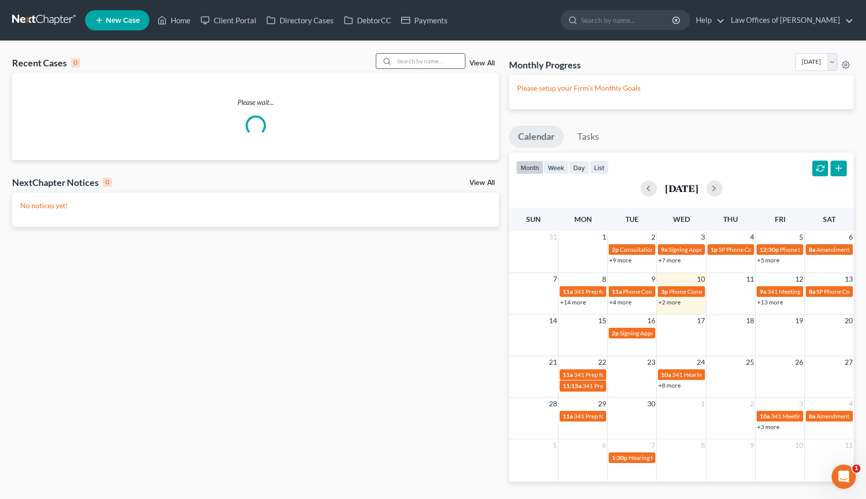
click at [439, 60] on input "search" at bounding box center [429, 61] width 71 height 15
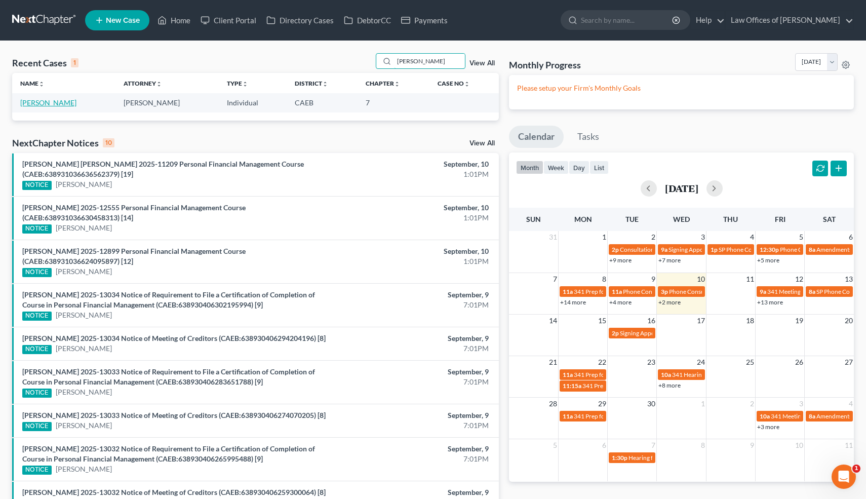
type input "kump"
click at [64, 104] on link "Kumpel, Albert" at bounding box center [48, 102] width 56 height 9
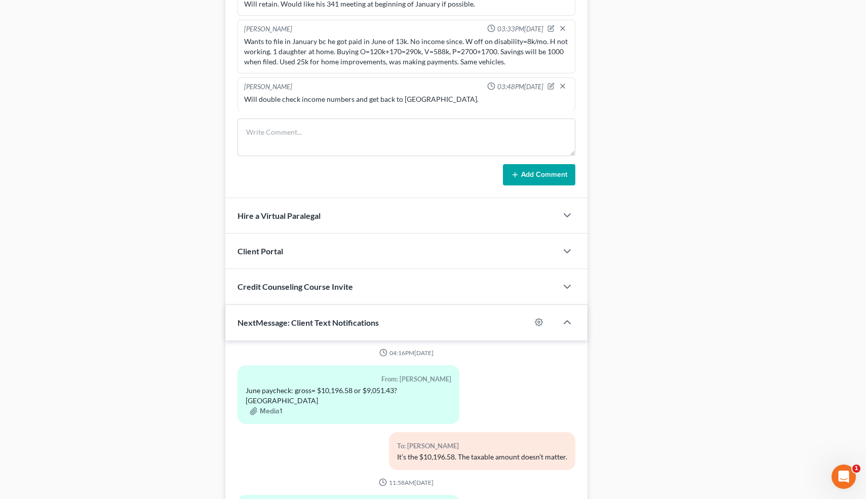
scroll to position [816, 0]
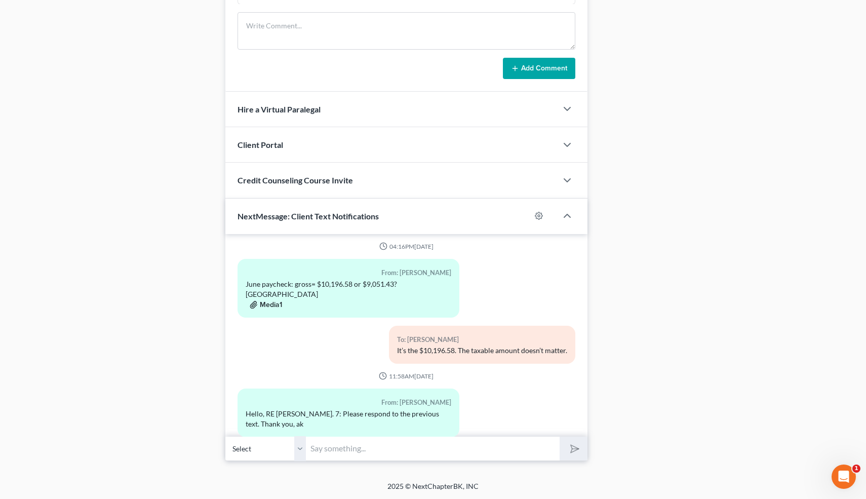
click at [257, 301] on button "Media1" at bounding box center [266, 305] width 32 height 8
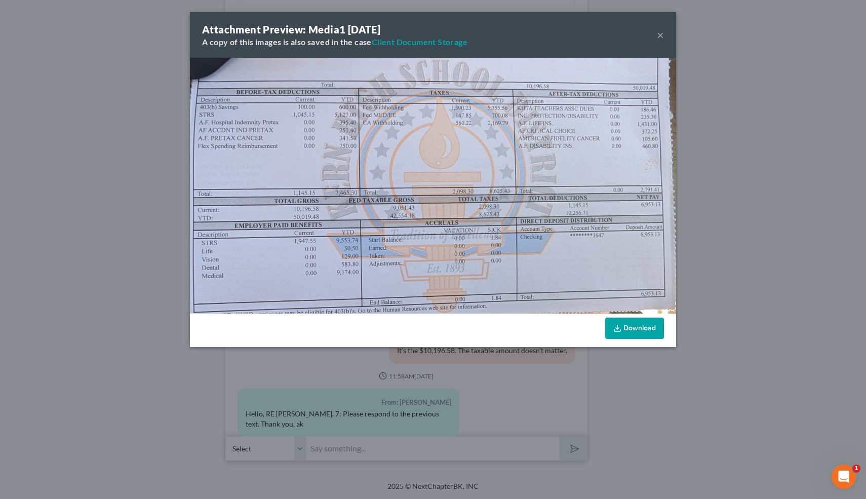
click at [661, 35] on button "×" at bounding box center [660, 35] width 7 height 12
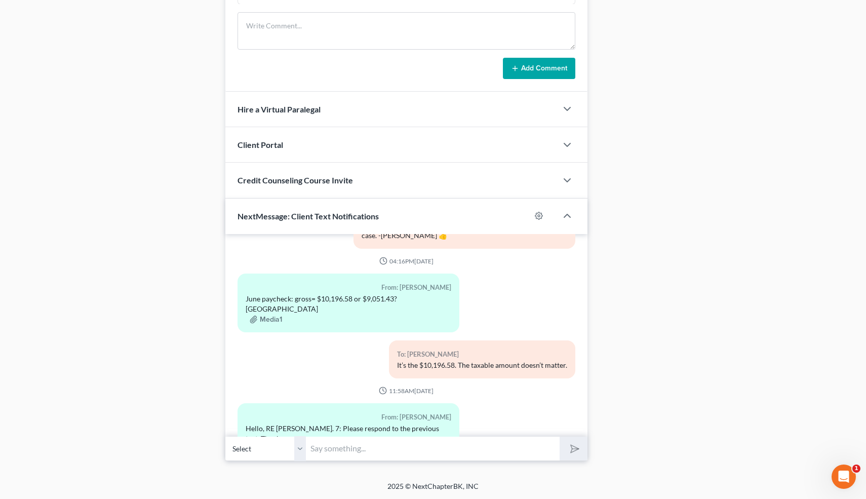
scroll to position [445, 0]
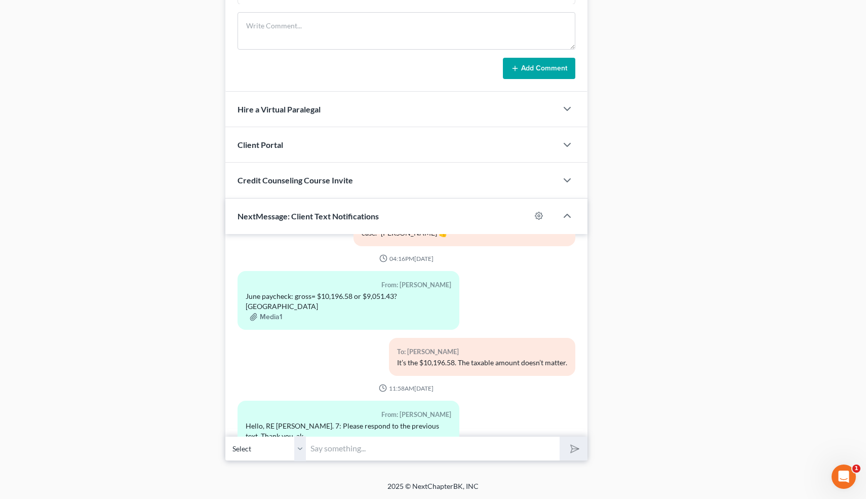
click at [350, 446] on input "text" at bounding box center [433, 448] width 254 height 25
click at [443, 449] on input "Hi! I did respond-the gross of $10,196.58 is what's considered for qualifying. …" at bounding box center [433, 448] width 254 height 25
type input "Hi! I did respond-the gross of $10,196.58 is what's considered for qualifying. …"
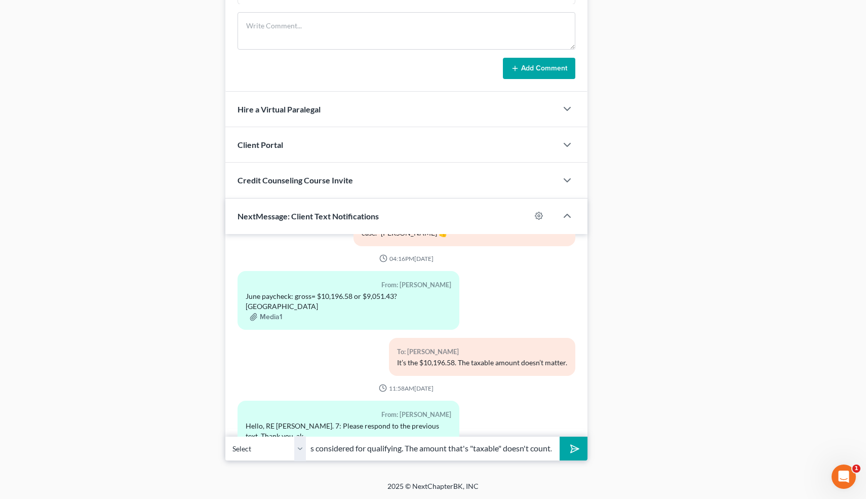
click at [571, 450] on polygon "submit" at bounding box center [573, 449] width 12 height 12
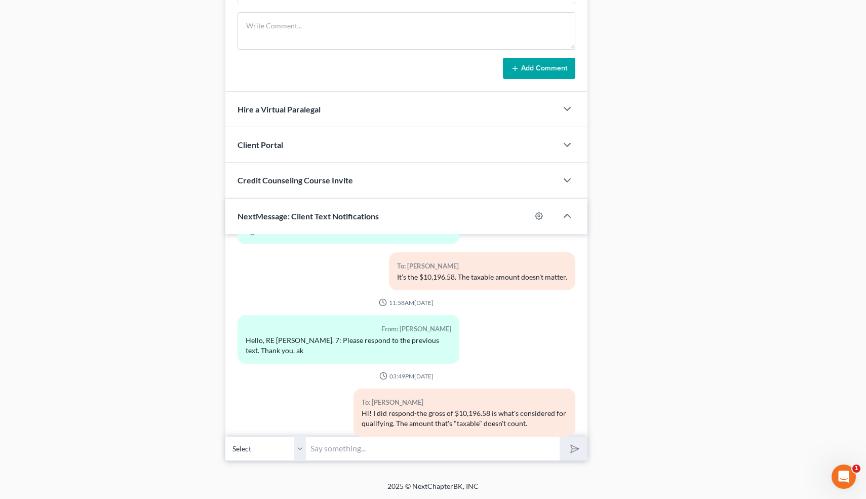
click at [362, 447] on input "text" at bounding box center [433, 448] width 254 height 25
type input "The court looks at the gr"
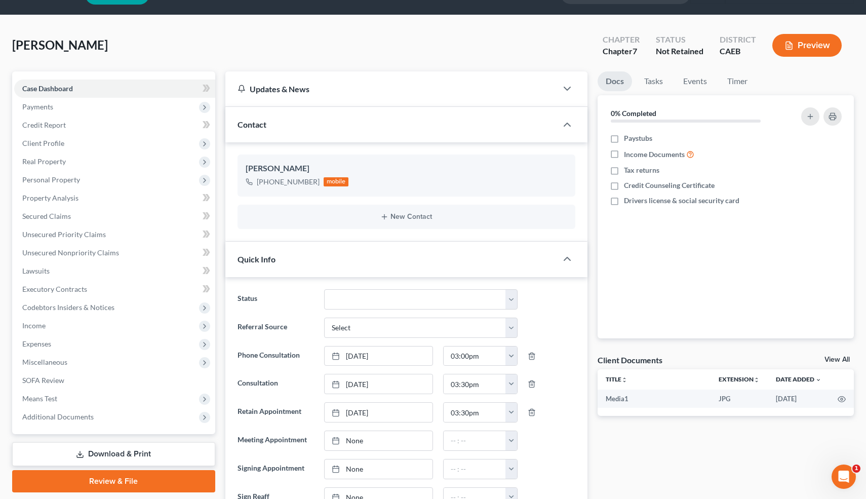
scroll to position [0, 0]
